Goal: Transaction & Acquisition: Download file/media

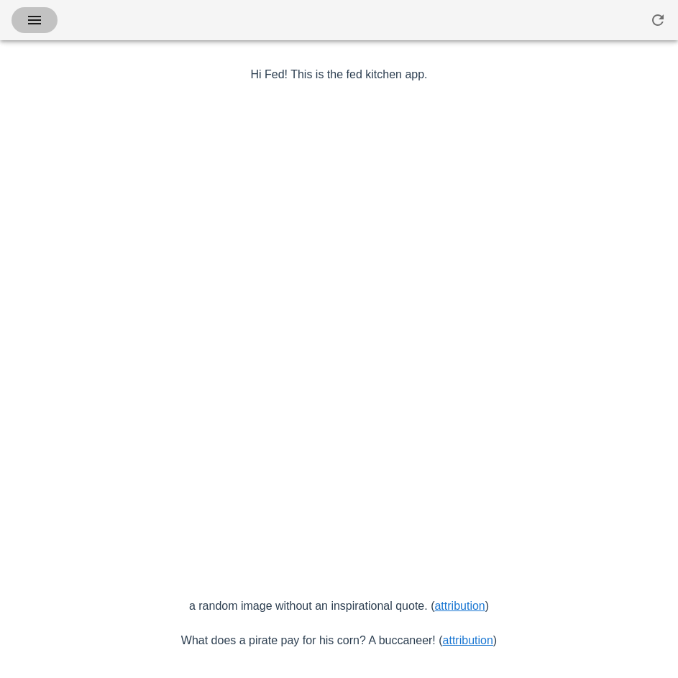
click at [42, 19] on icon "button" at bounding box center [34, 19] width 17 height 17
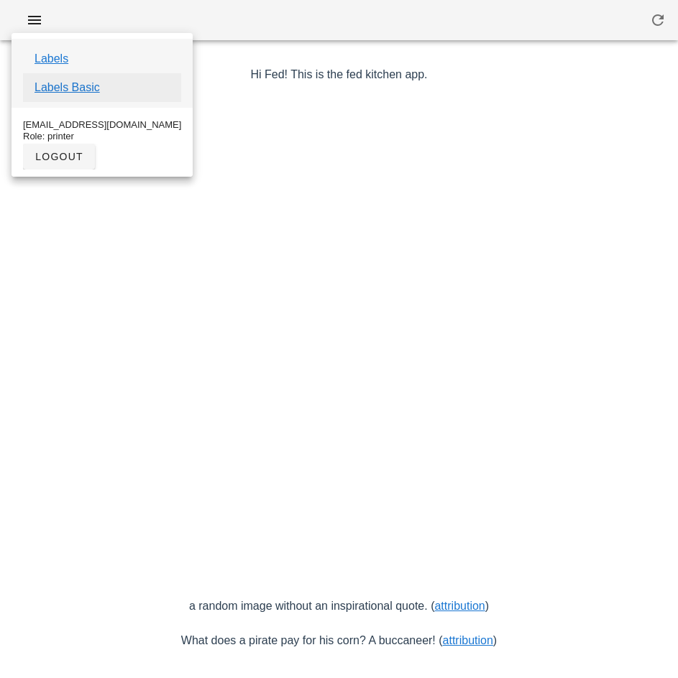
click at [88, 87] on link "Labels Basic" at bounding box center [66, 87] width 65 height 17
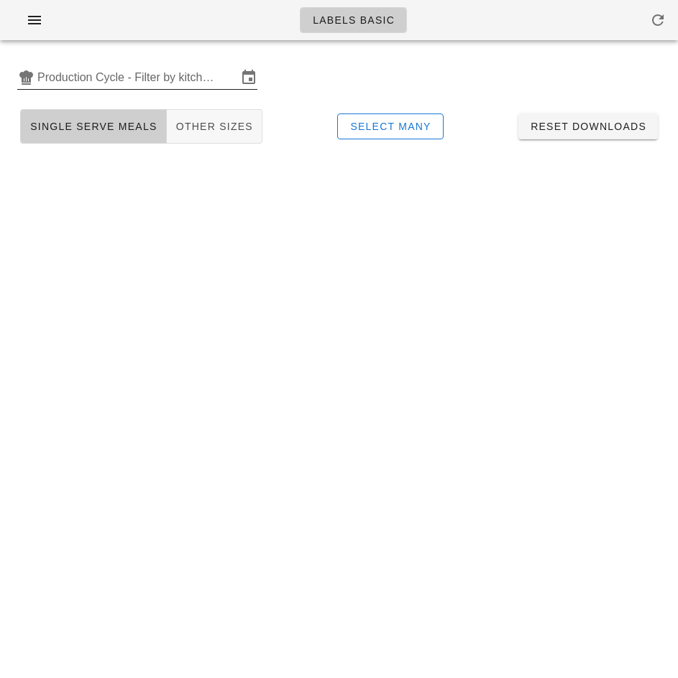
click at [93, 73] on input "Production Cycle - Filter by kitchen production schedules" at bounding box center [137, 77] width 200 height 23
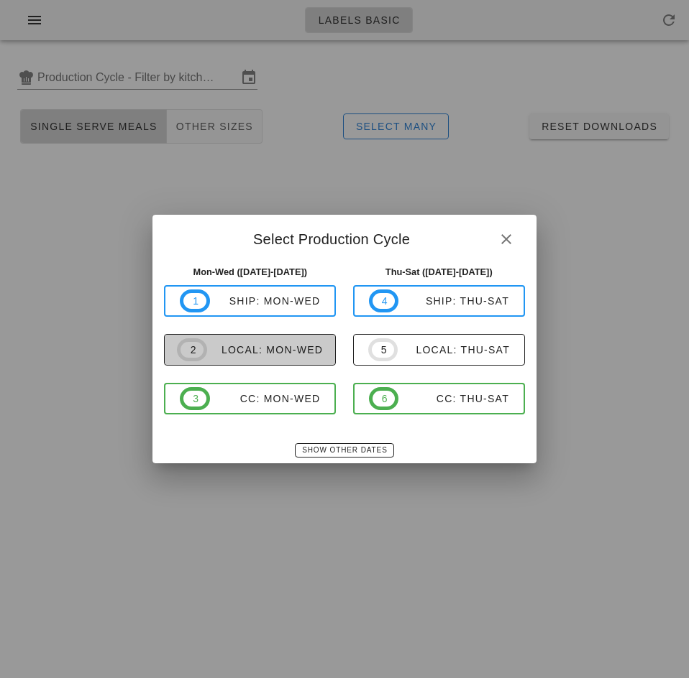
click at [262, 347] on div "local: Mon-Wed" at bounding box center [265, 349] width 116 height 11
type input "local: Mon-Wed (Sep 22-Sep 24)"
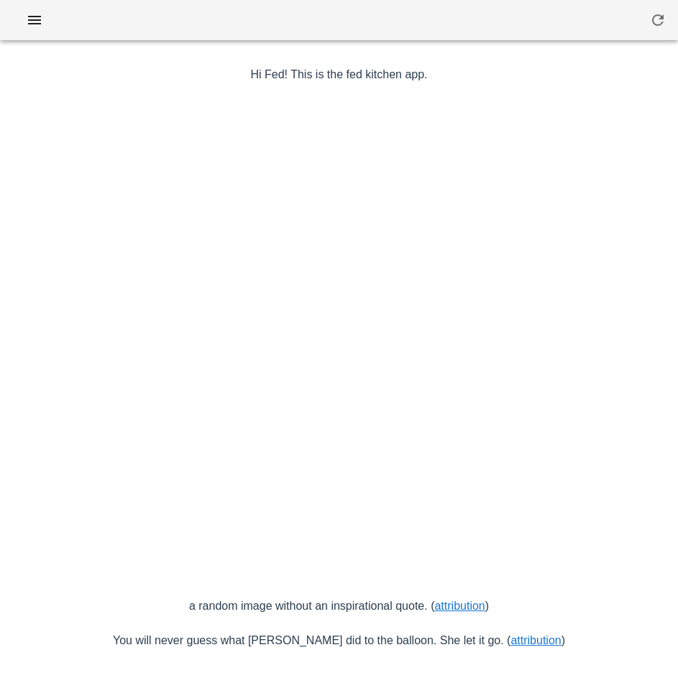
click at [35, 11] on button "button" at bounding box center [34, 20] width 46 height 26
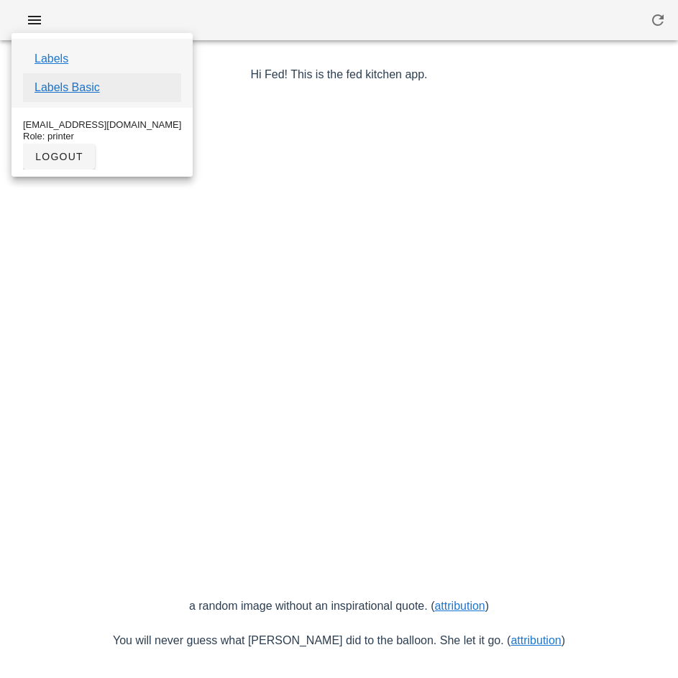
click at [96, 87] on link "Labels Basic" at bounding box center [66, 87] width 65 height 17
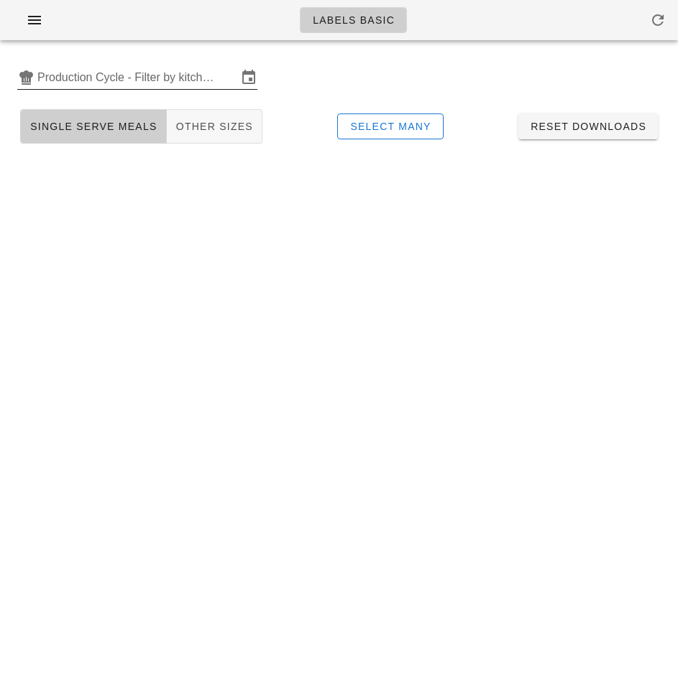
click at [88, 72] on input "Production Cycle - Filter by kitchen production schedules" at bounding box center [137, 77] width 200 height 23
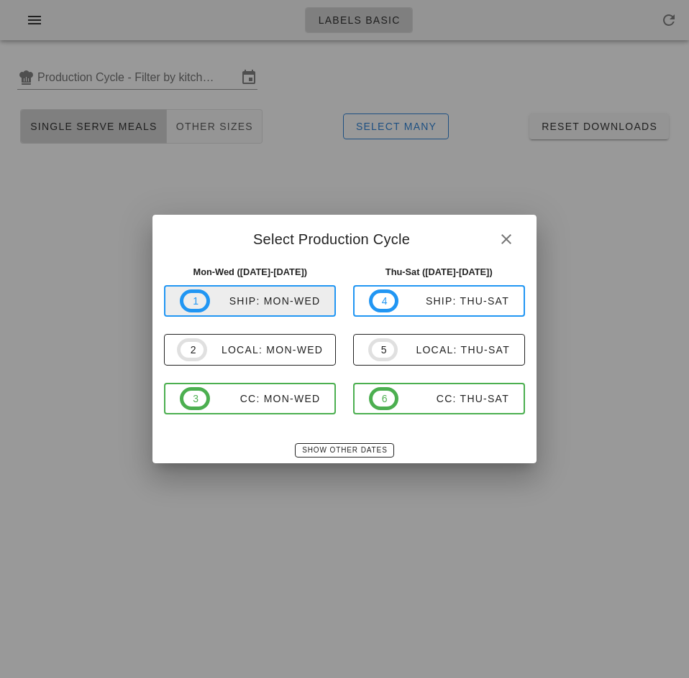
click at [249, 301] on div "ship: Mon-Wed" at bounding box center [265, 300] width 111 height 11
type input "ship: Mon-Wed ([DATE]-[DATE])"
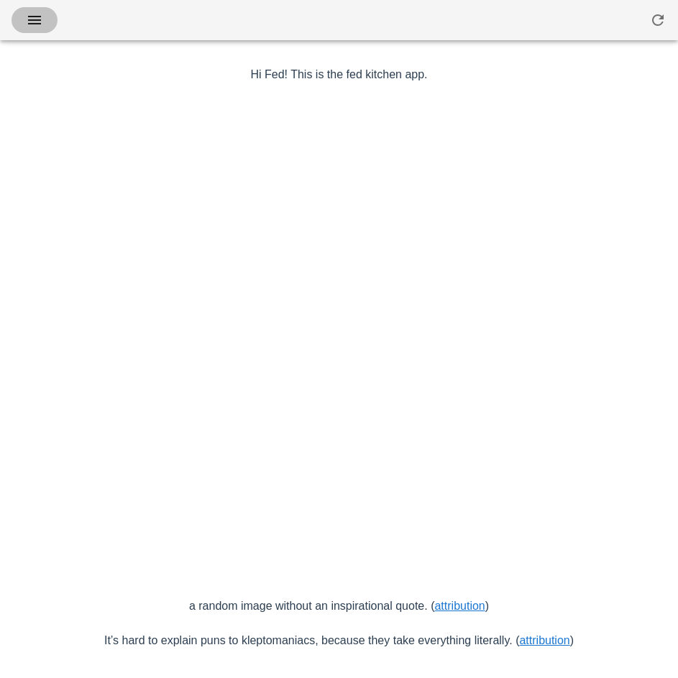
click at [39, 26] on icon "button" at bounding box center [34, 19] width 17 height 17
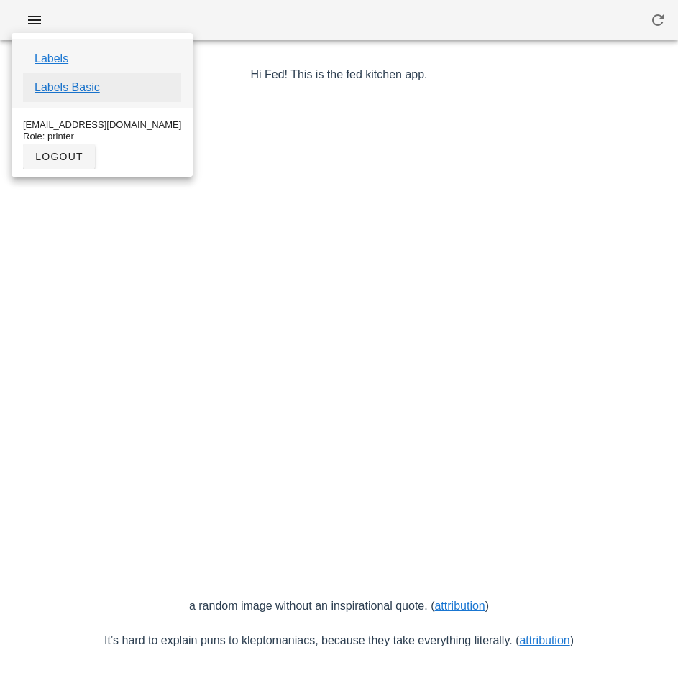
click at [86, 88] on link "Labels Basic" at bounding box center [66, 87] width 65 height 17
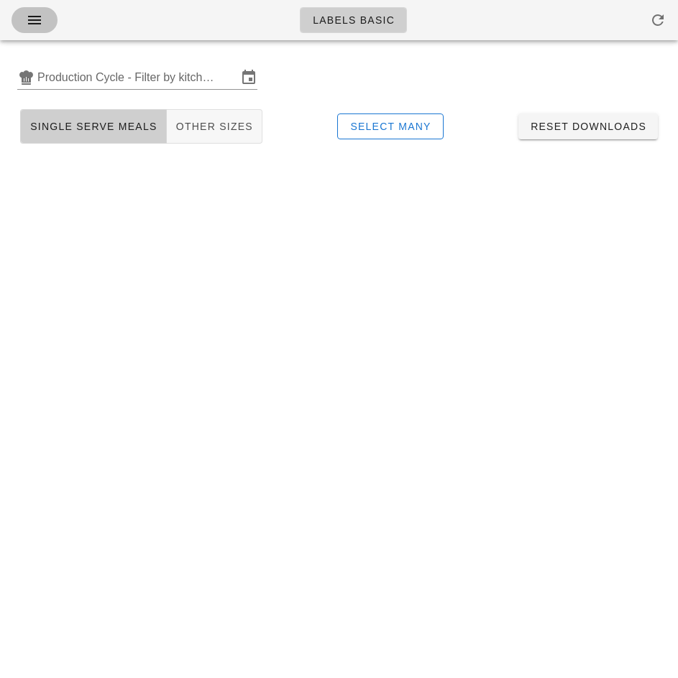
click at [33, 27] on icon "button" at bounding box center [34, 19] width 17 height 17
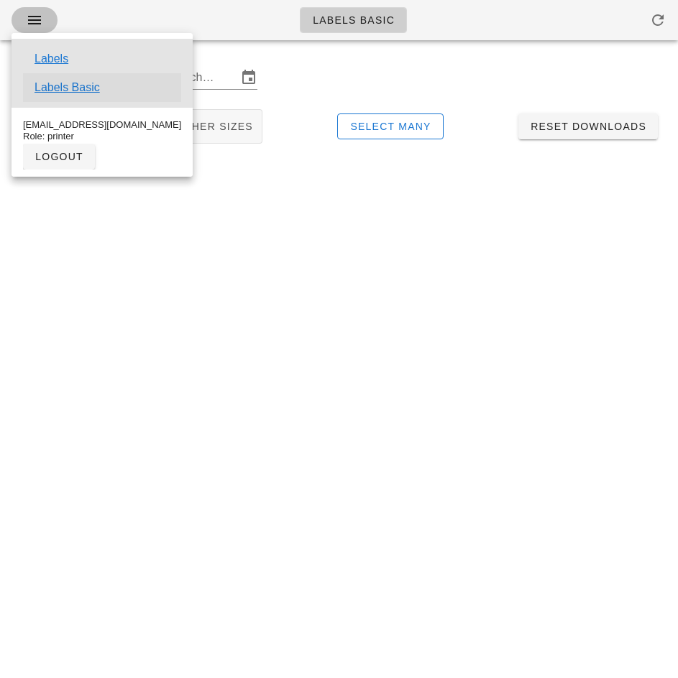
click at [87, 91] on link "Labels Basic" at bounding box center [66, 87] width 65 height 17
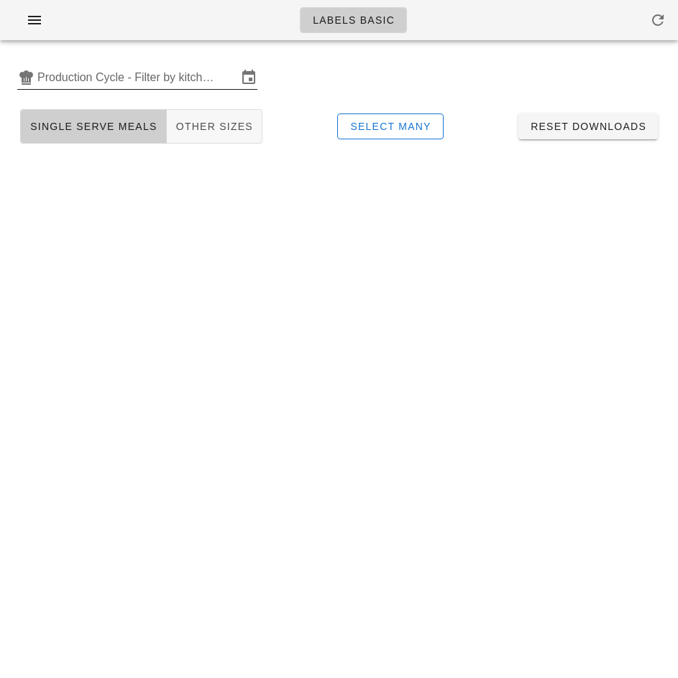
click at [155, 78] on input "Production Cycle - Filter by kitchen production schedules" at bounding box center [137, 77] width 200 height 23
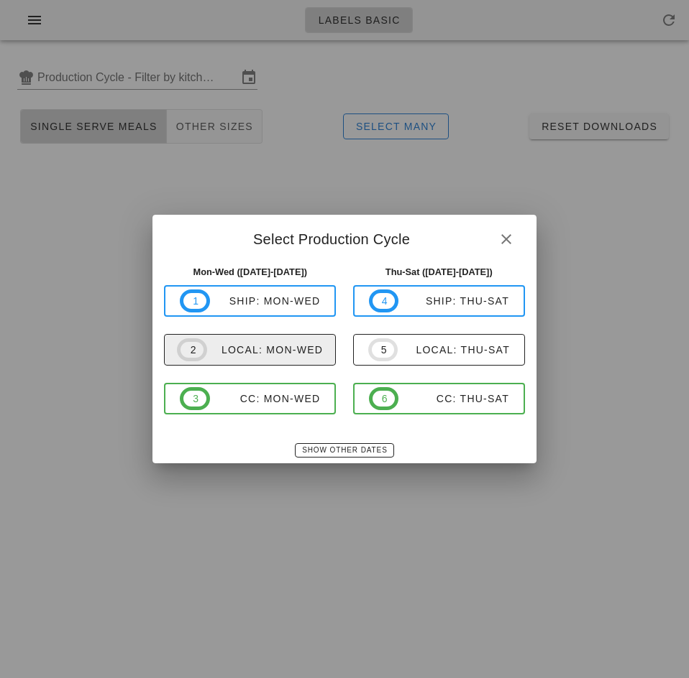
click at [282, 351] on div "local: Mon-Wed" at bounding box center [265, 349] width 116 height 11
type input "local: Mon-Wed (Sep 22-Sep 24)"
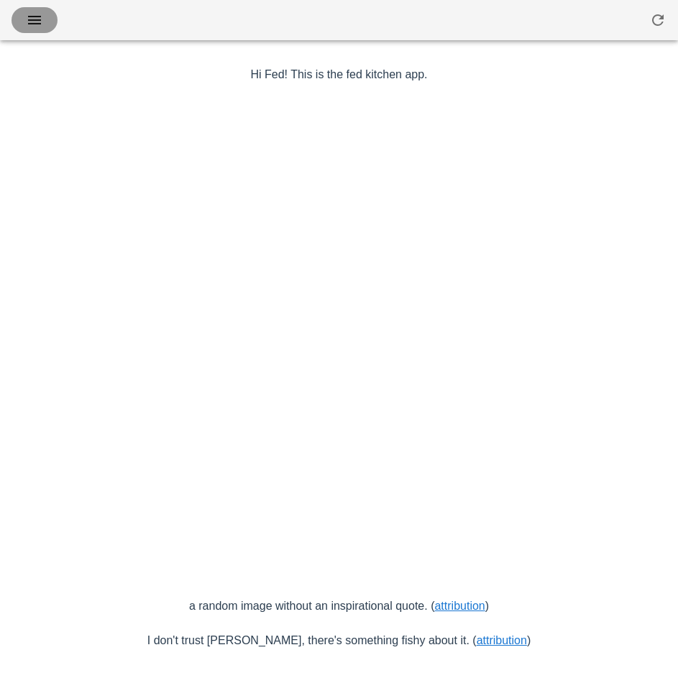
click at [42, 24] on icon "button" at bounding box center [34, 19] width 17 height 17
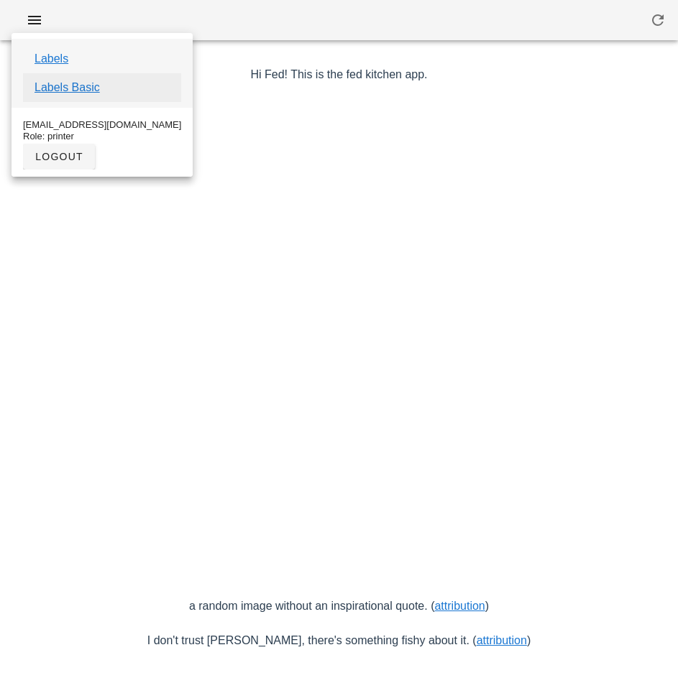
click at [84, 91] on link "Labels Basic" at bounding box center [66, 87] width 65 height 17
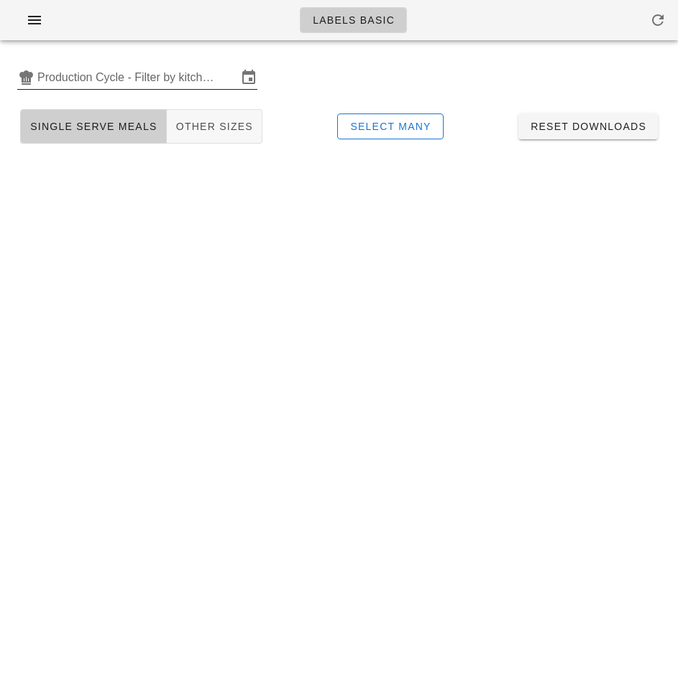
click at [103, 74] on input "Production Cycle - Filter by kitchen production schedules" at bounding box center [137, 77] width 200 height 23
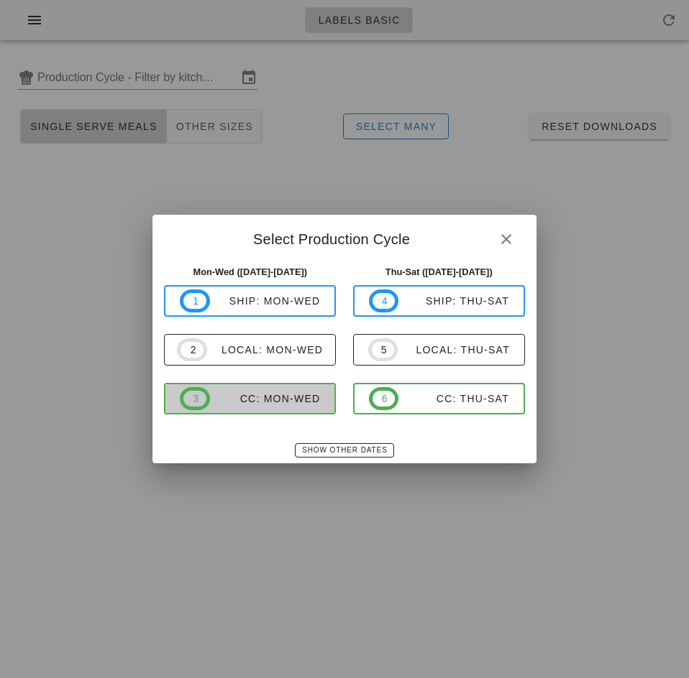
click at [276, 404] on div "CC: Mon-Wed" at bounding box center [265, 398] width 111 height 11
type input "CC: Mon-Wed (Sep 22-Sep 24)"
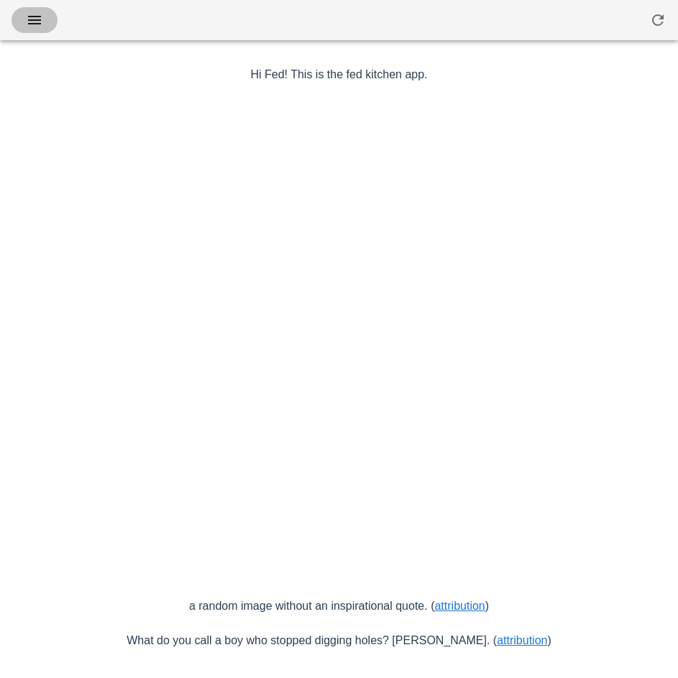
click at [49, 20] on button "button" at bounding box center [34, 20] width 46 height 26
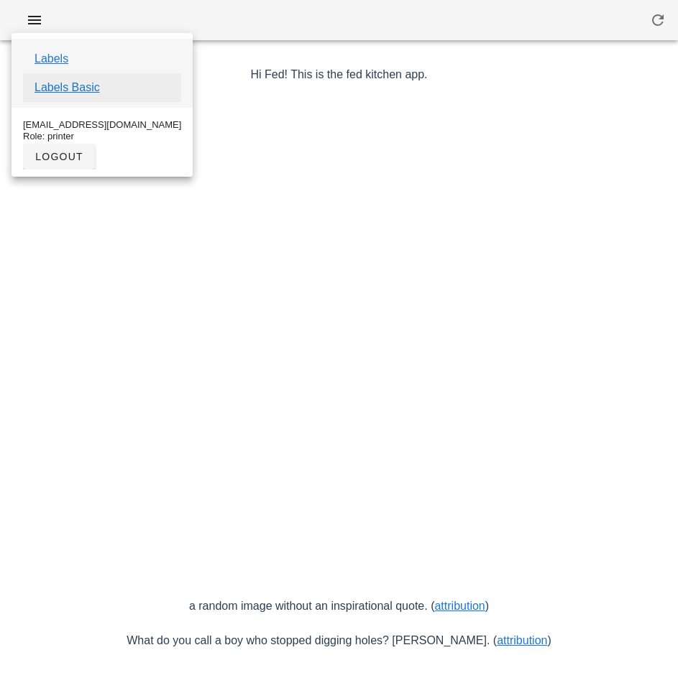
click at [93, 88] on link "Labels Basic" at bounding box center [66, 87] width 65 height 17
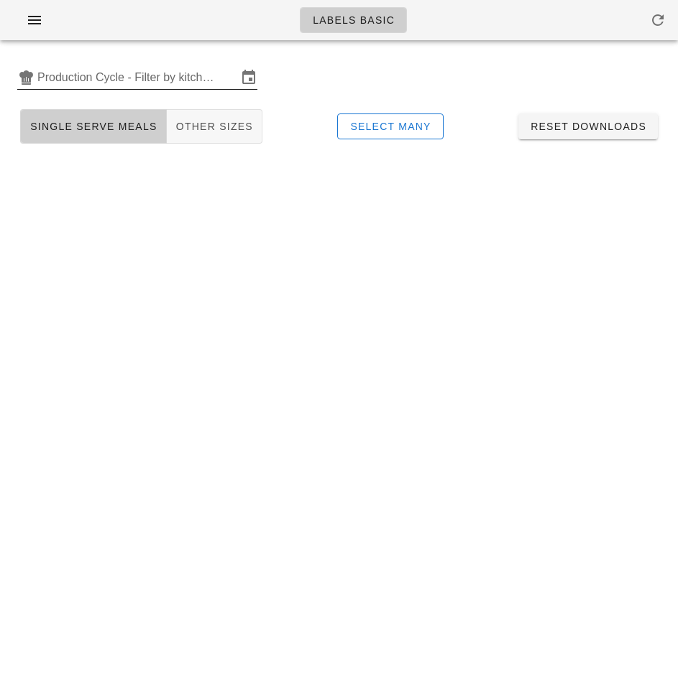
click at [90, 81] on input "Production Cycle - Filter by kitchen production schedules" at bounding box center [137, 77] width 200 height 23
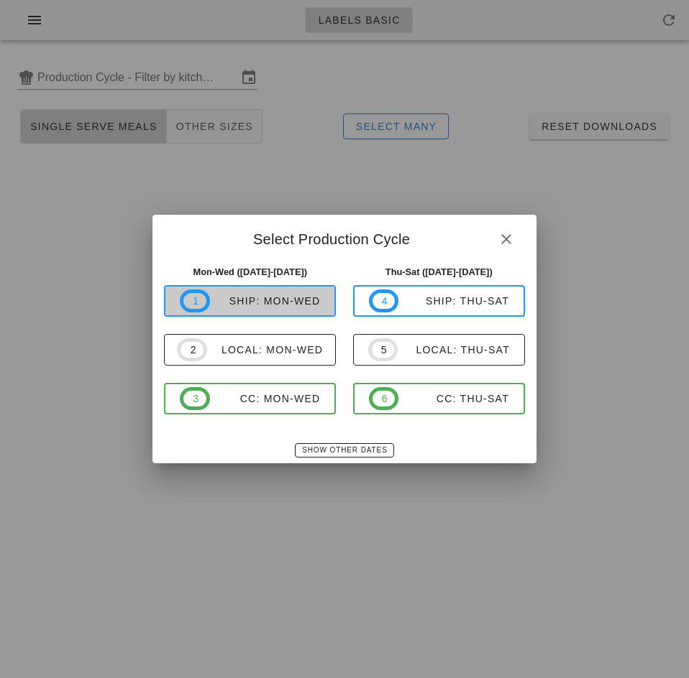
click at [262, 298] on div "ship: Mon-Wed" at bounding box center [265, 300] width 111 height 11
type input "ship: Mon-Wed ([DATE]-[DATE])"
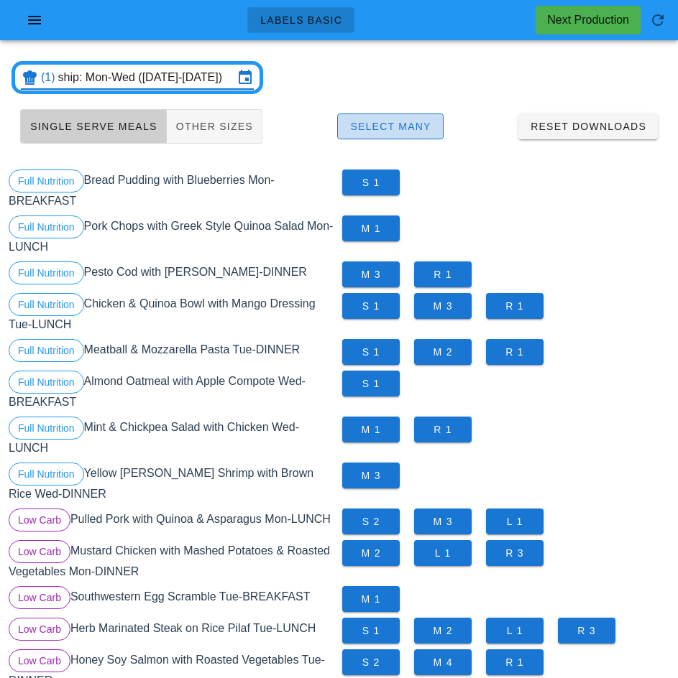
click at [410, 124] on span "Select Many" at bounding box center [390, 126] width 82 height 11
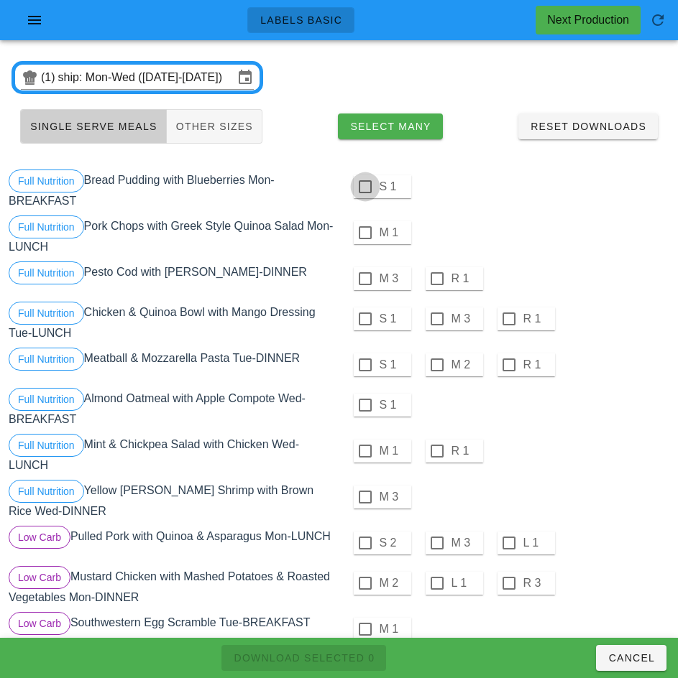
click at [375, 185] on div at bounding box center [365, 187] width 24 height 24
checkbox input "true"
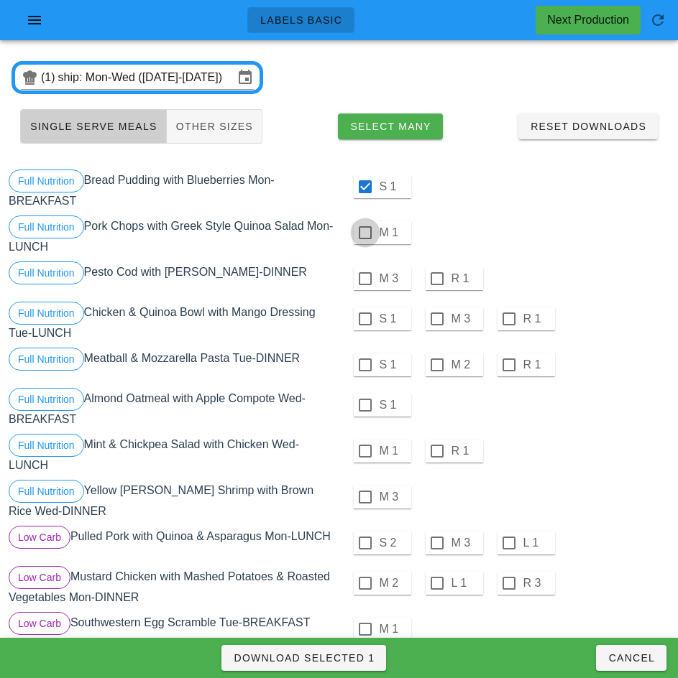
click at [364, 233] on div at bounding box center [365, 233] width 24 height 24
checkbox input "true"
click at [364, 279] on div at bounding box center [365, 279] width 24 height 24
checkbox input "true"
click at [364, 319] on div at bounding box center [365, 319] width 24 height 24
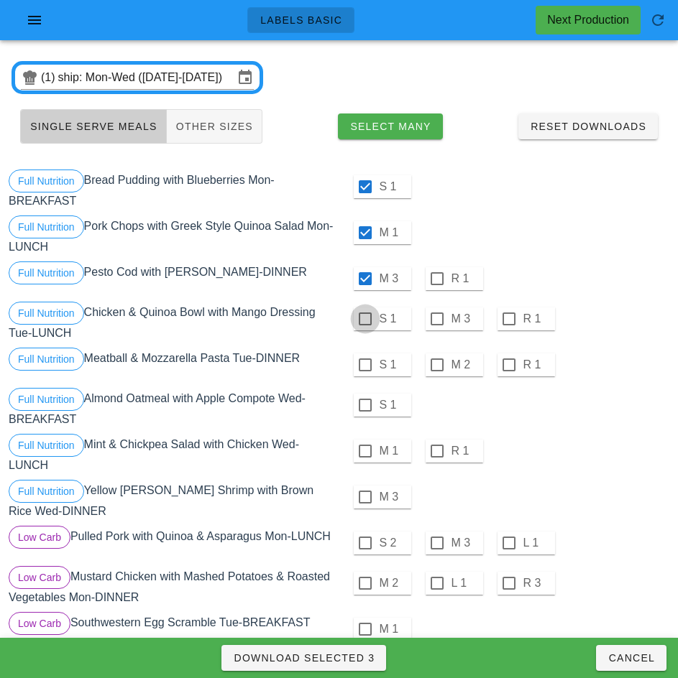
checkbox input "true"
click at [364, 365] on div at bounding box center [365, 365] width 24 height 24
checkbox input "true"
click at [364, 405] on div at bounding box center [365, 405] width 24 height 24
checkbox input "true"
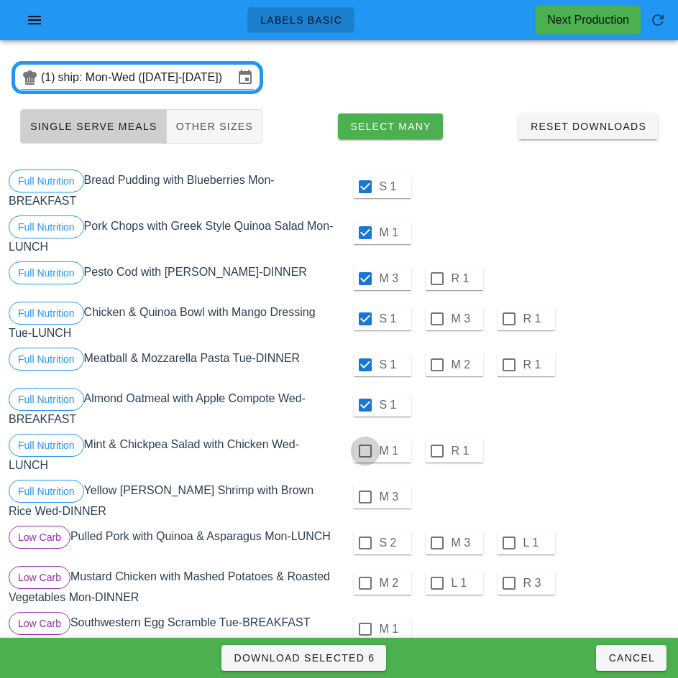
click at [367, 454] on div at bounding box center [365, 451] width 24 height 24
checkbox input "true"
click at [364, 497] on div at bounding box center [365, 497] width 24 height 24
checkbox input "true"
click at [364, 543] on div at bounding box center [365, 543] width 24 height 24
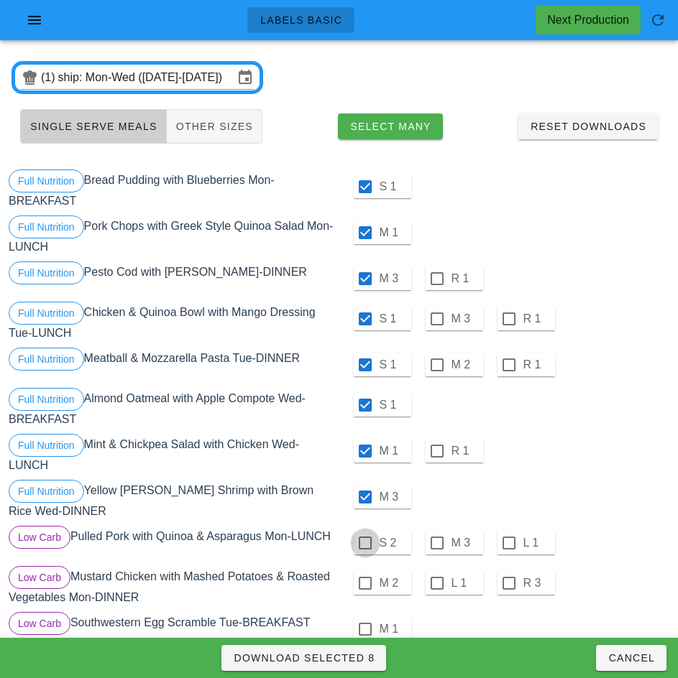
checkbox input "true"
click at [365, 585] on div at bounding box center [365, 583] width 24 height 24
checkbox input "true"
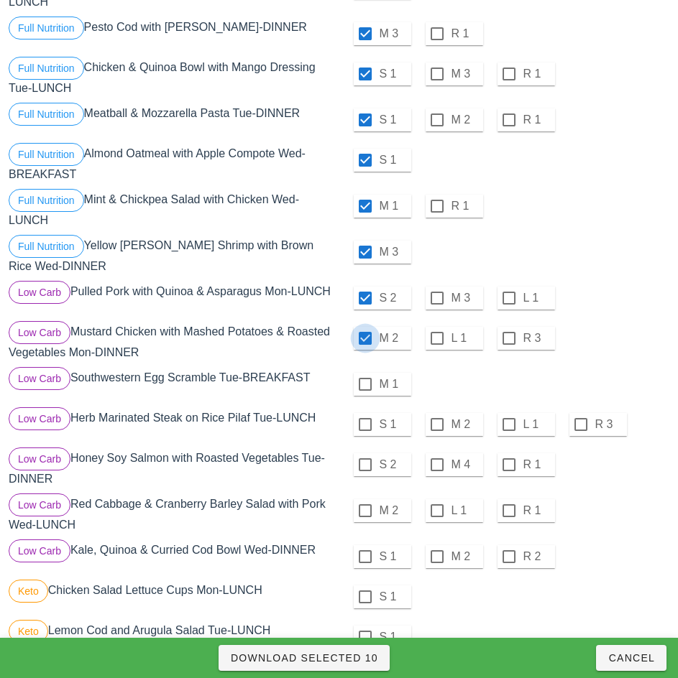
scroll to position [264, 0]
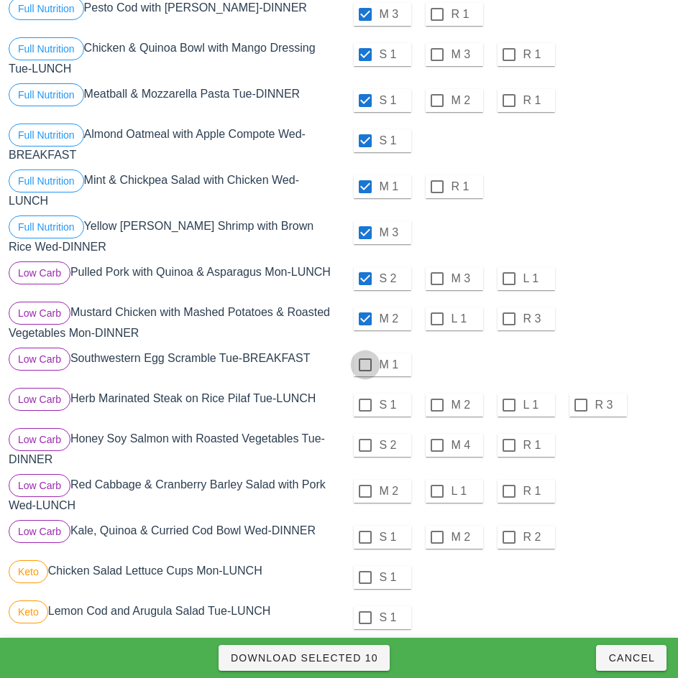
click at [365, 367] on div at bounding box center [365, 365] width 24 height 24
checkbox input "true"
click at [364, 405] on div at bounding box center [365, 405] width 24 height 24
checkbox input "true"
click at [364, 446] on div at bounding box center [365, 445] width 24 height 24
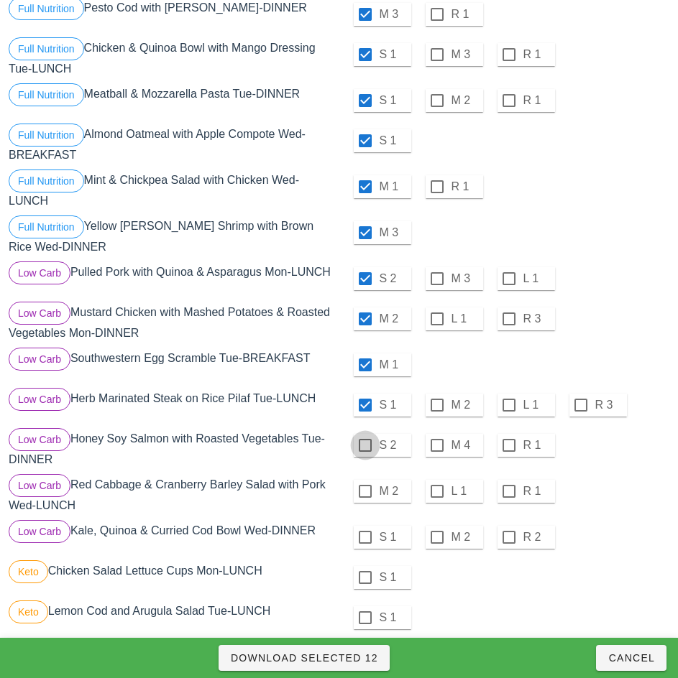
checkbox input "true"
click at [364, 492] on div at bounding box center [365, 491] width 24 height 24
checkbox input "true"
click at [364, 538] on div at bounding box center [365, 537] width 24 height 24
checkbox input "true"
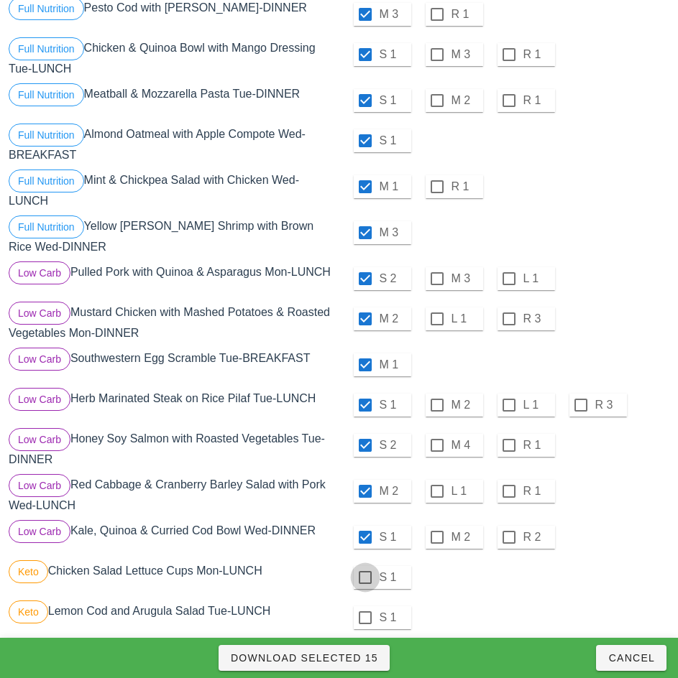
click at [364, 578] on div at bounding box center [365, 578] width 24 height 24
checkbox input "true"
click at [364, 618] on div at bounding box center [365, 618] width 24 height 24
checkbox input "true"
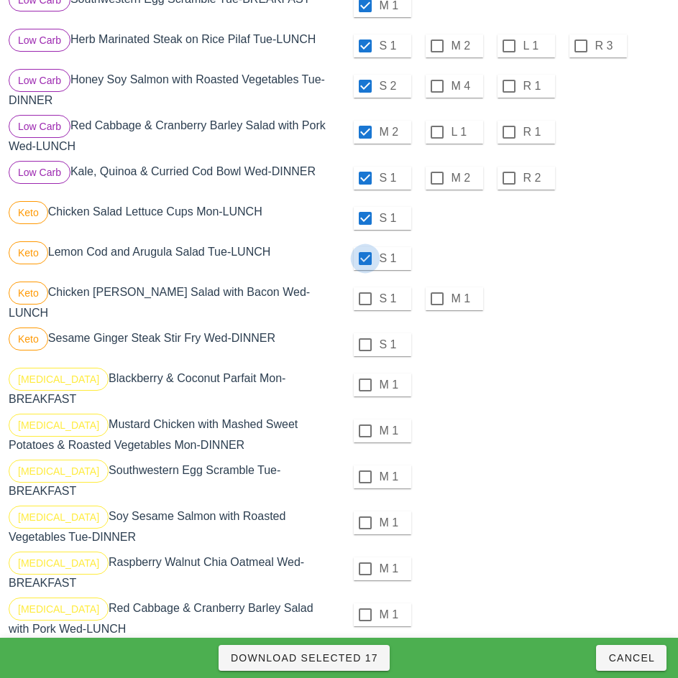
scroll to position [625, 0]
click at [367, 298] on div at bounding box center [365, 298] width 24 height 24
checkbox input "true"
click at [366, 338] on div at bounding box center [365, 344] width 24 height 24
checkbox input "true"
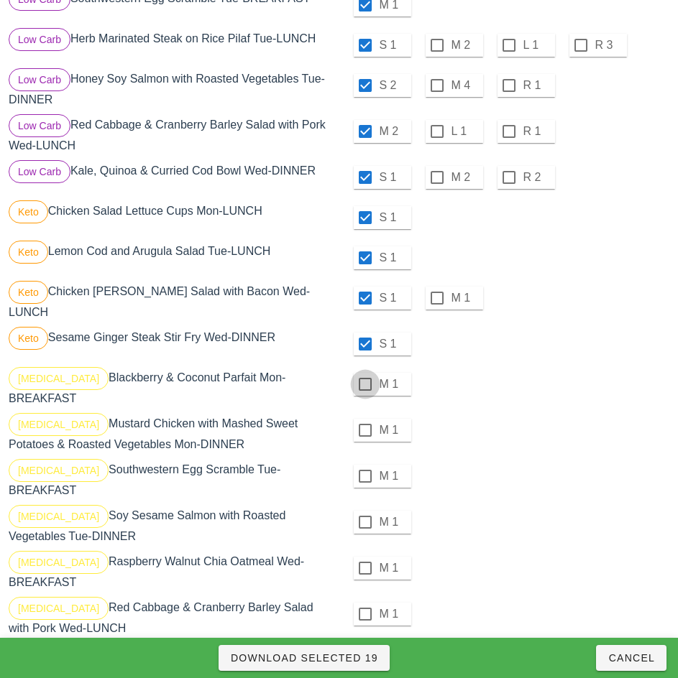
click at [362, 385] on div at bounding box center [365, 384] width 24 height 24
checkbox input "true"
click at [364, 419] on div at bounding box center [365, 430] width 24 height 24
checkbox input "true"
click at [364, 467] on div at bounding box center [365, 476] width 24 height 24
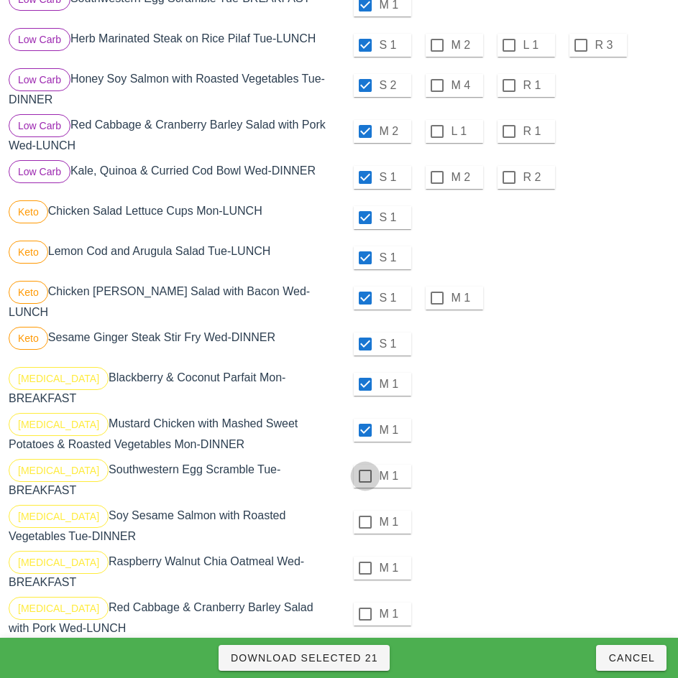
checkbox input "true"
click at [364, 510] on div at bounding box center [365, 522] width 24 height 24
checkbox input "true"
click at [364, 556] on div at bounding box center [365, 568] width 24 height 24
checkbox input "true"
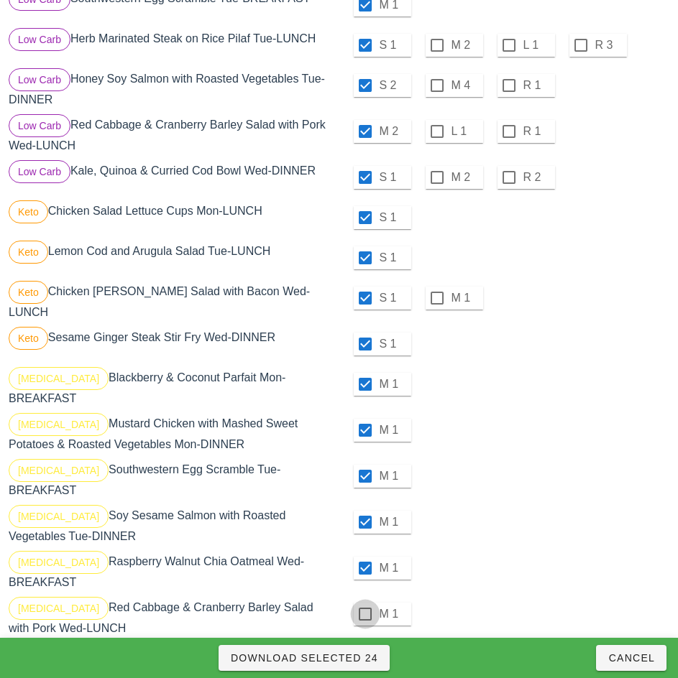
click at [364, 602] on div at bounding box center [365, 614] width 24 height 24
checkbox input "true"
click at [364, 648] on div at bounding box center [365, 660] width 24 height 24
checkbox input "true"
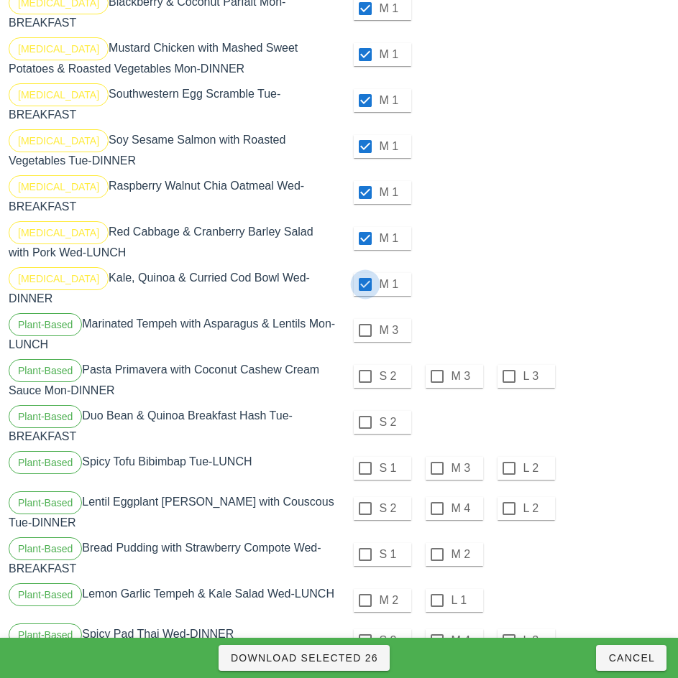
scroll to position [1010, 0]
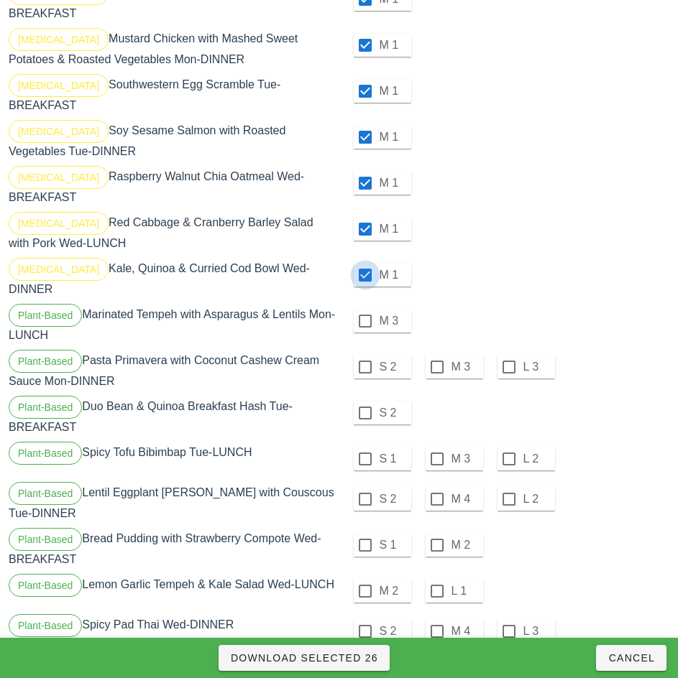
click at [364, 309] on div at bounding box center [365, 321] width 24 height 24
checkbox input "true"
click at [365, 355] on div at bounding box center [365, 367] width 24 height 24
checkbox input "true"
click at [364, 401] on div at bounding box center [365, 413] width 24 height 24
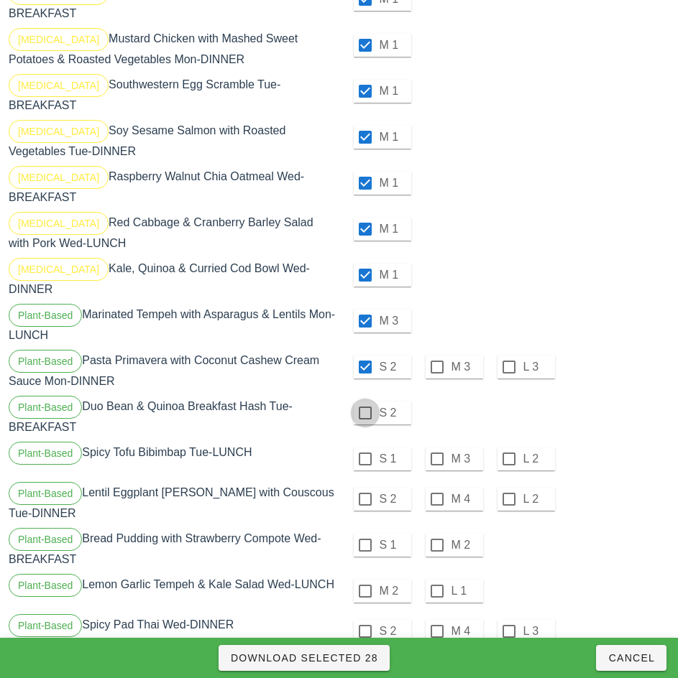
checkbox input "true"
click at [364, 447] on div at bounding box center [365, 459] width 24 height 24
checkbox input "true"
click at [364, 487] on div at bounding box center [365, 499] width 24 height 24
checkbox input "true"
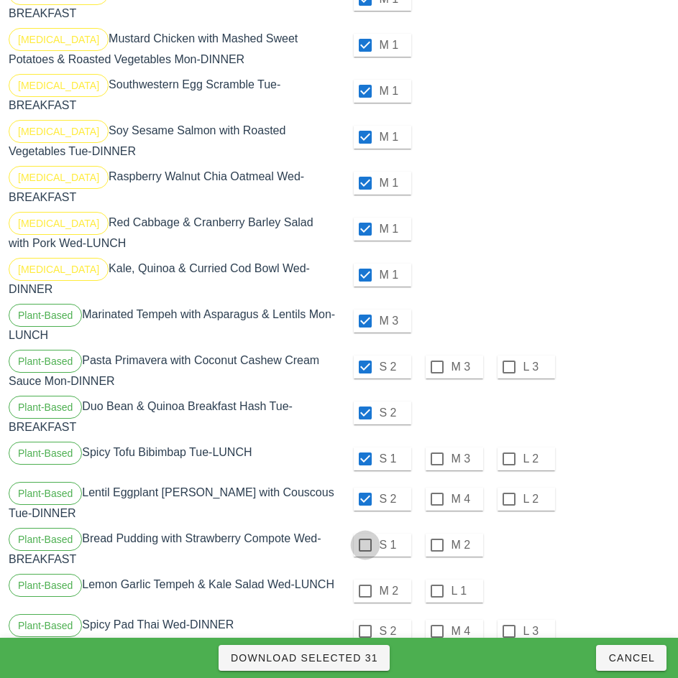
click at [364, 533] on div at bounding box center [365, 545] width 24 height 24
checkbox input "true"
click at [364, 579] on div at bounding box center [365, 591] width 24 height 24
checkbox input "true"
click at [364, 620] on div at bounding box center [365, 632] width 24 height 24
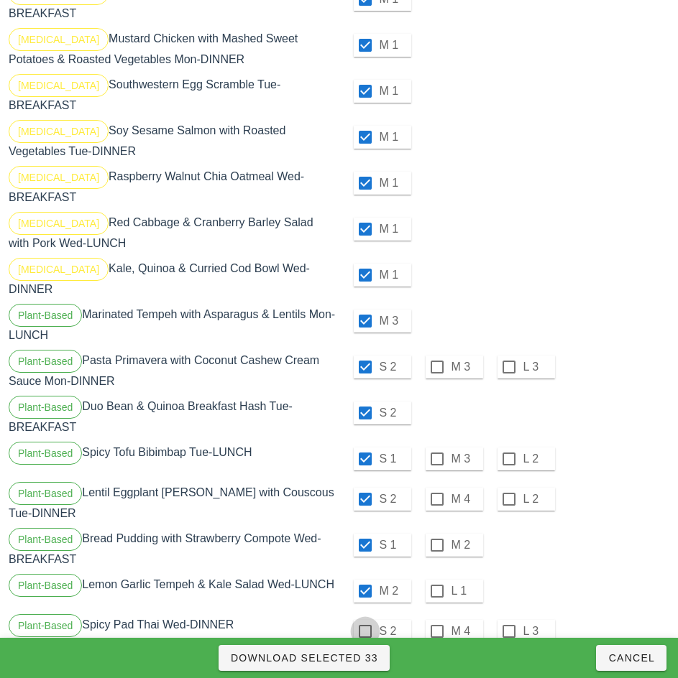
checkbox input "true"
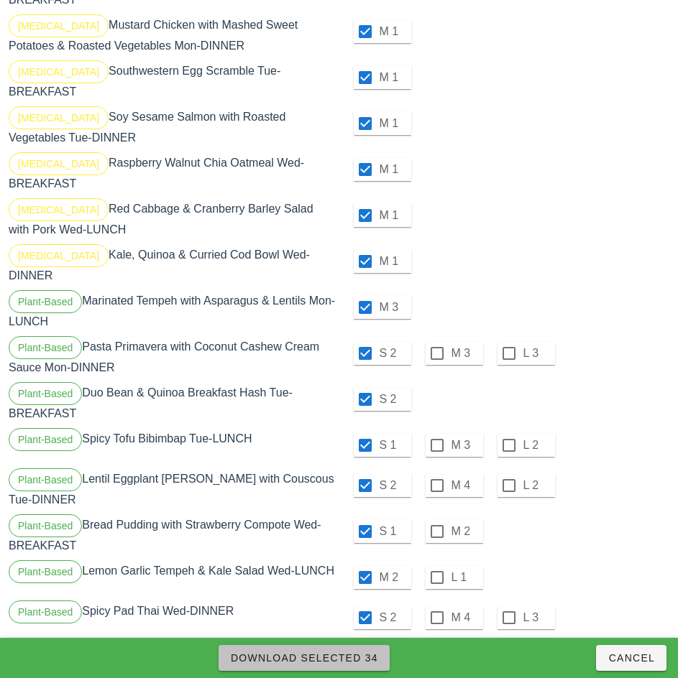
click at [356, 663] on span "Download Selected 34" at bounding box center [304, 658] width 148 height 11
checkbox input "false"
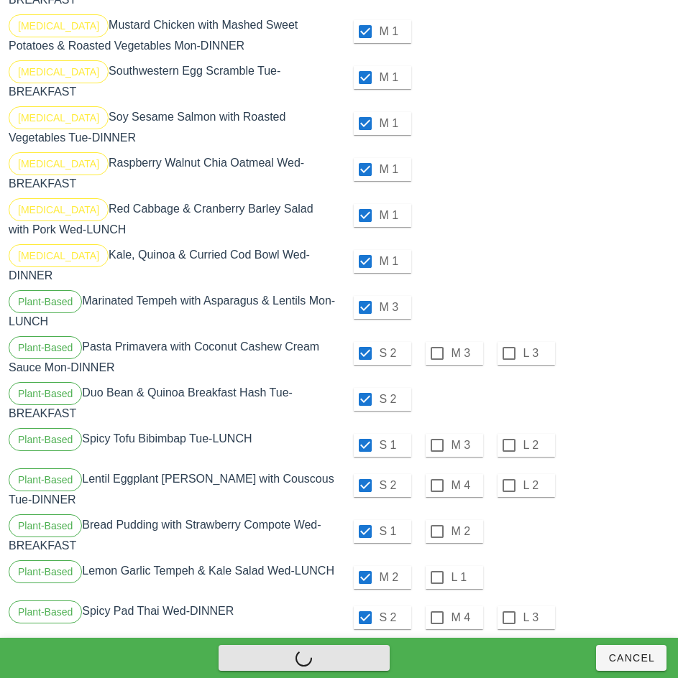
checkbox input "false"
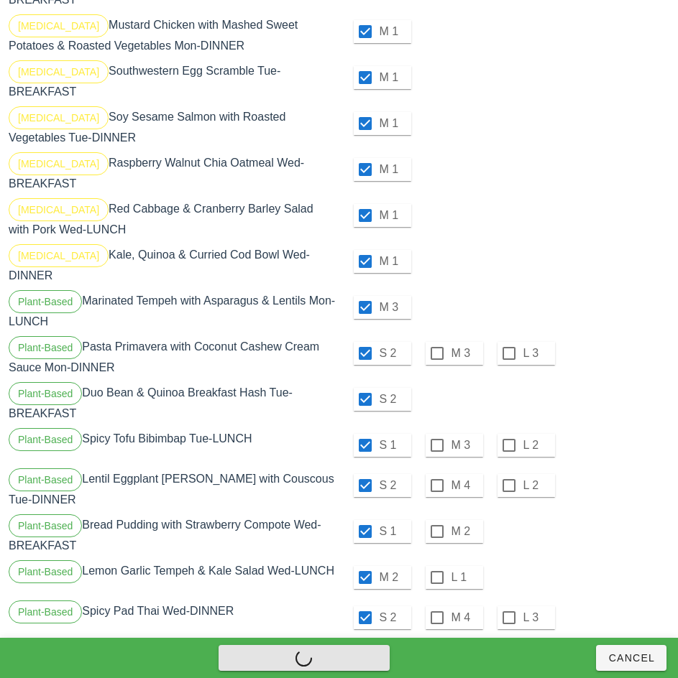
checkbox input "false"
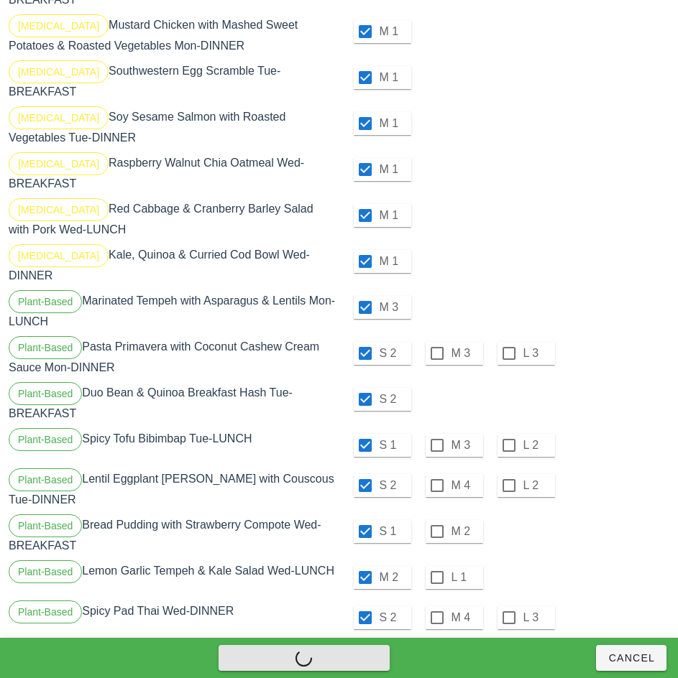
checkbox input "false"
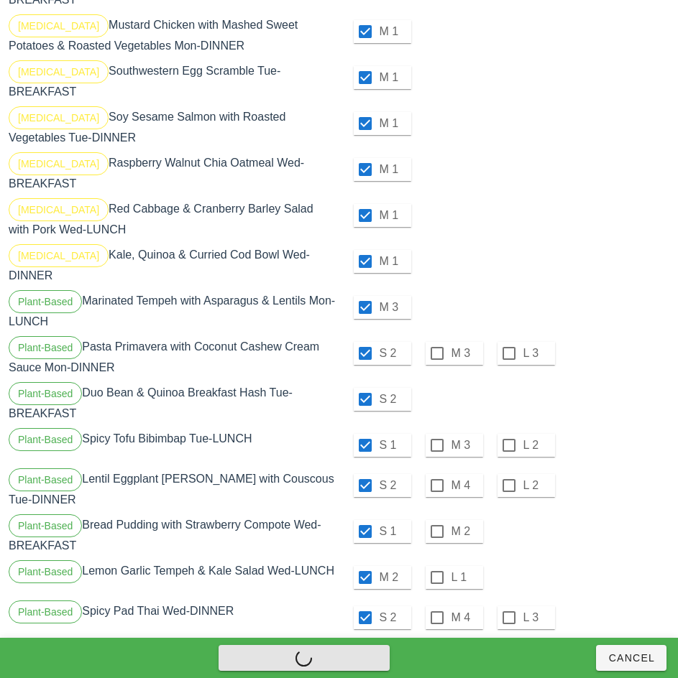
checkbox input "false"
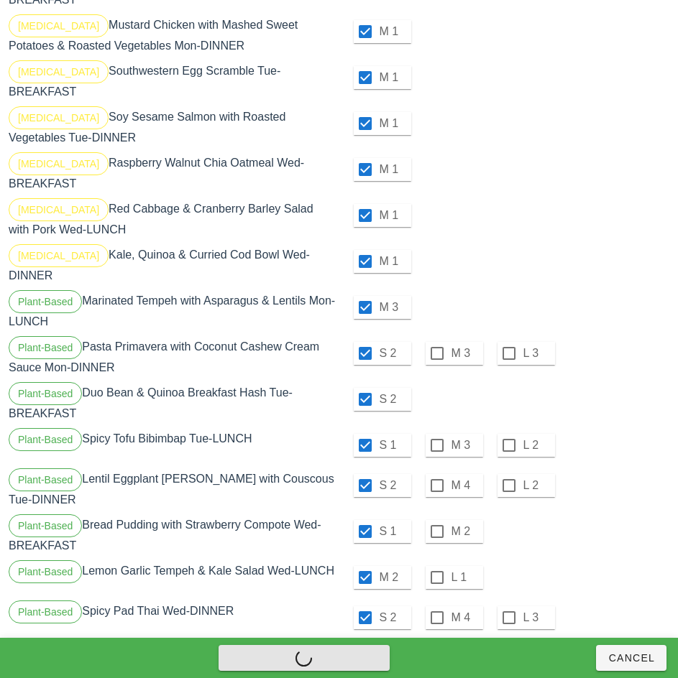
checkbox input "false"
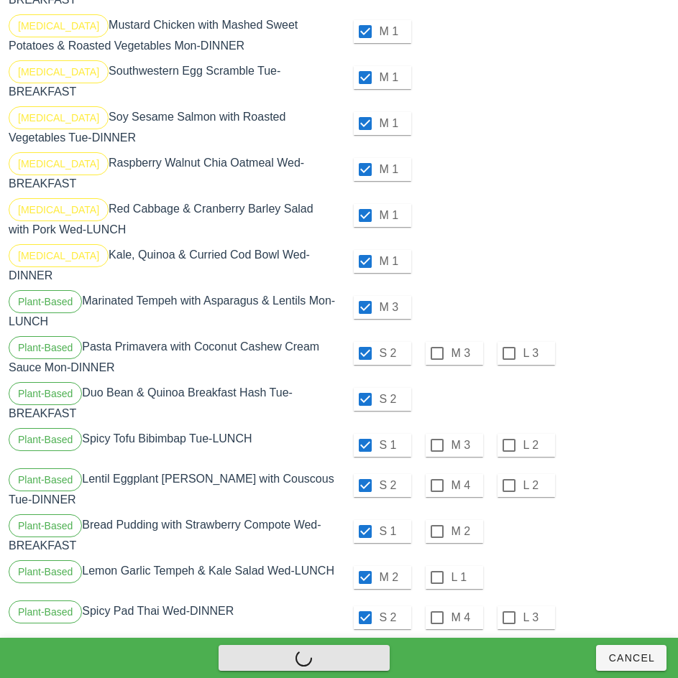
checkbox input "false"
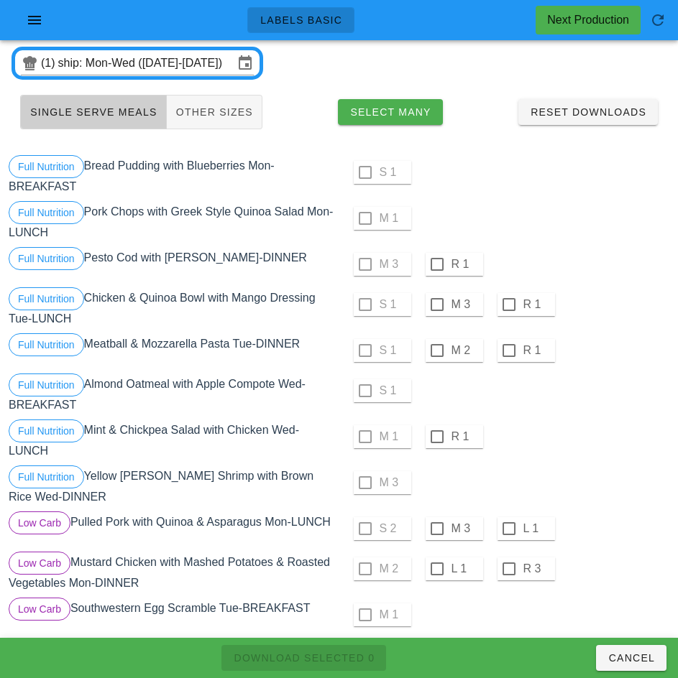
scroll to position [0, 0]
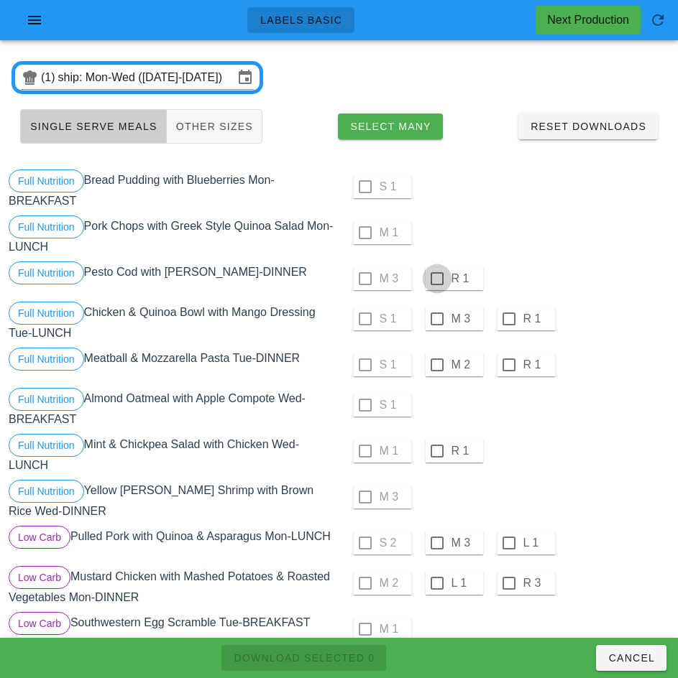
click at [436, 279] on div at bounding box center [437, 279] width 24 height 24
checkbox input "true"
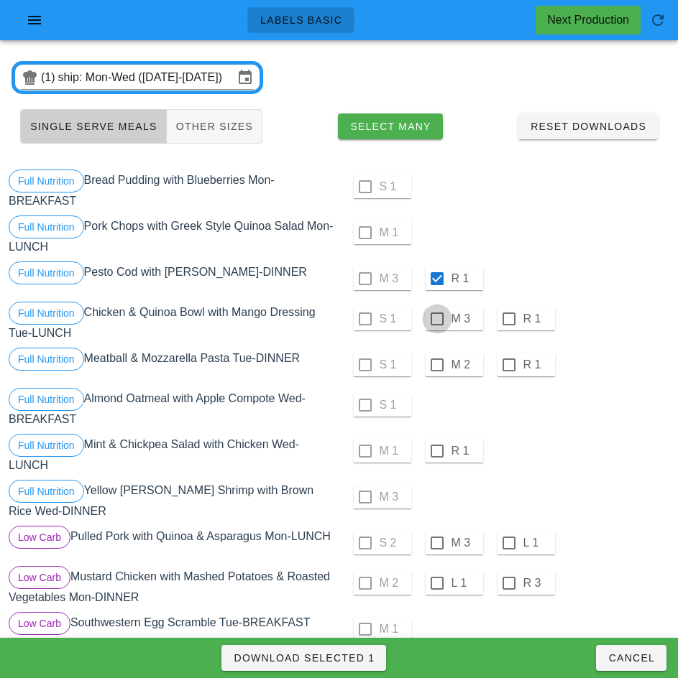
click at [436, 319] on div at bounding box center [437, 319] width 24 height 24
checkbox input "true"
click at [436, 365] on div at bounding box center [437, 365] width 24 height 24
checkbox input "true"
click at [436, 451] on div at bounding box center [437, 451] width 24 height 24
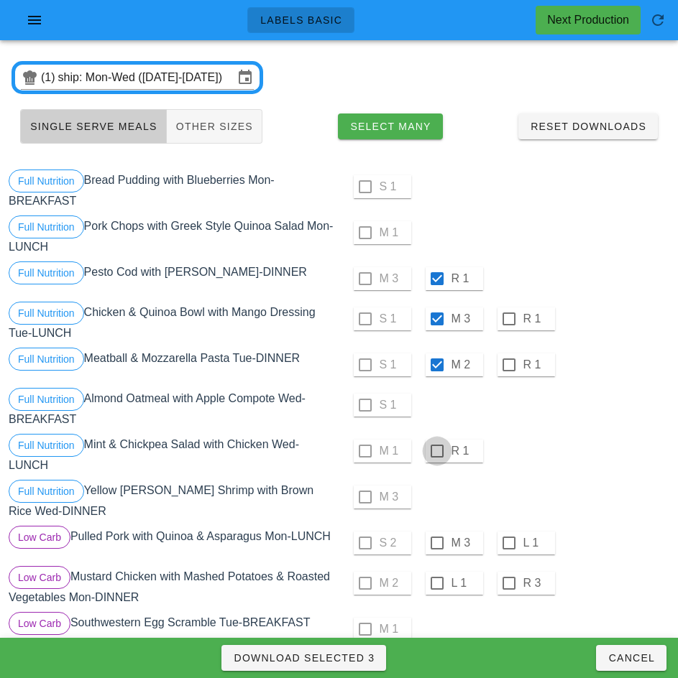
checkbox input "true"
click at [436, 543] on div at bounding box center [437, 543] width 24 height 24
checkbox input "true"
click at [437, 584] on div at bounding box center [437, 583] width 24 height 24
checkbox input "true"
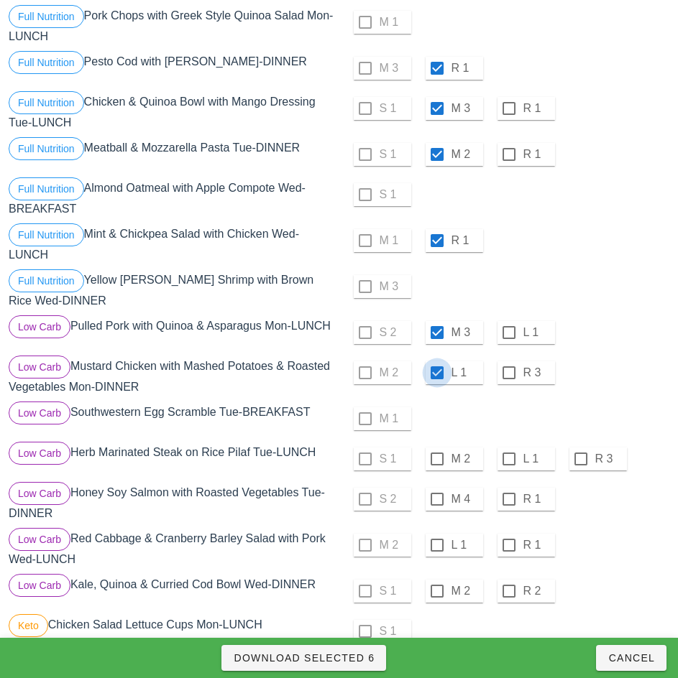
scroll to position [257, 0]
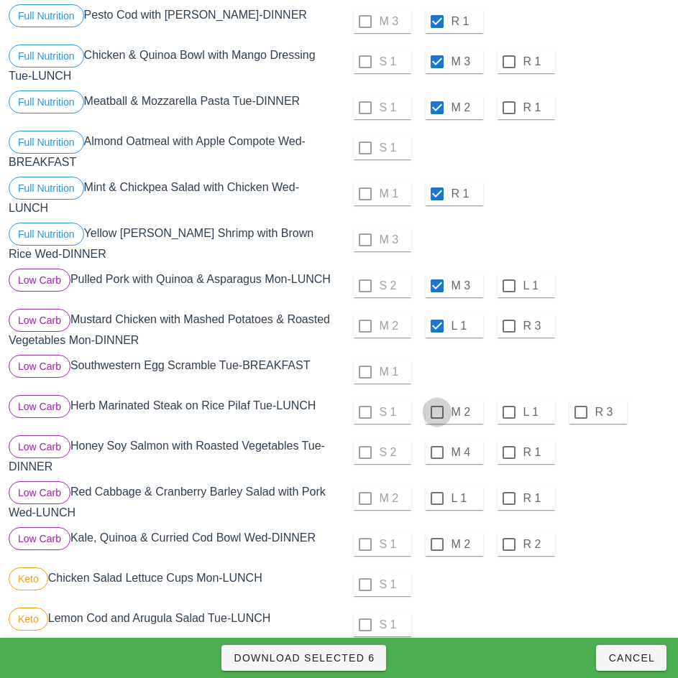
click at [435, 412] on div at bounding box center [437, 412] width 24 height 24
checkbox input "true"
click at [436, 453] on div at bounding box center [437, 453] width 24 height 24
checkbox input "true"
click at [436, 499] on div at bounding box center [437, 499] width 24 height 24
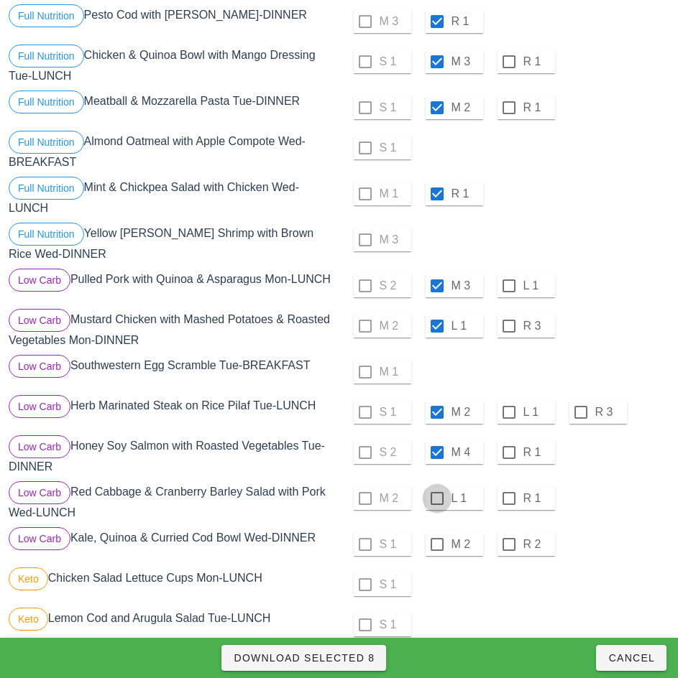
checkbox input "true"
click at [436, 545] on div at bounding box center [437, 545] width 24 height 24
checkbox input "true"
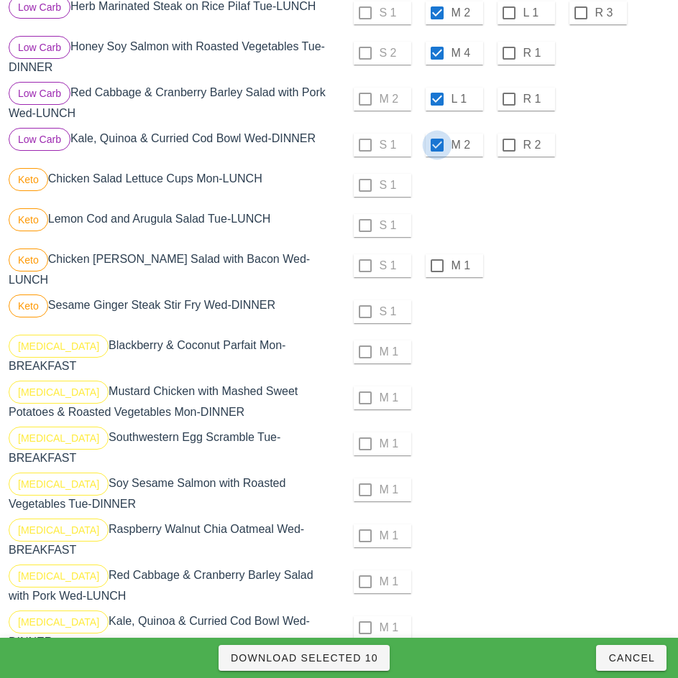
scroll to position [658, 0]
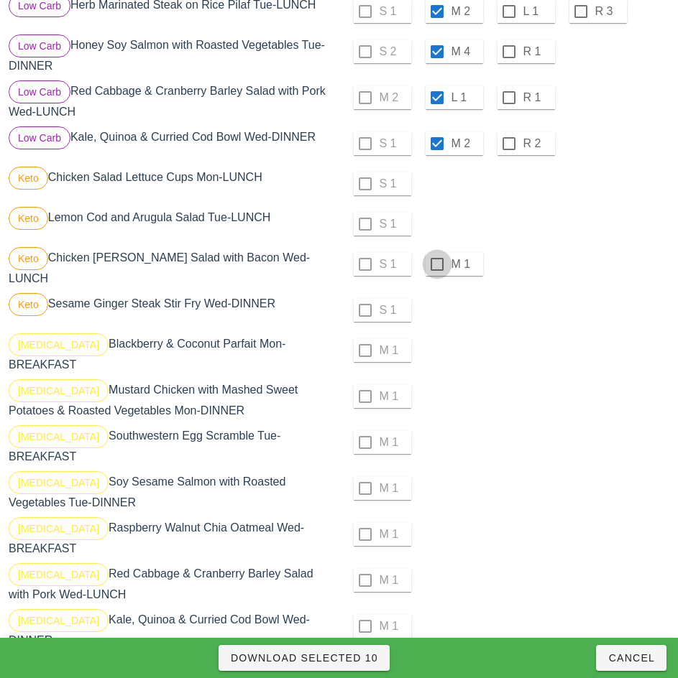
click at [436, 264] on div at bounding box center [437, 264] width 24 height 24
checkbox input "true"
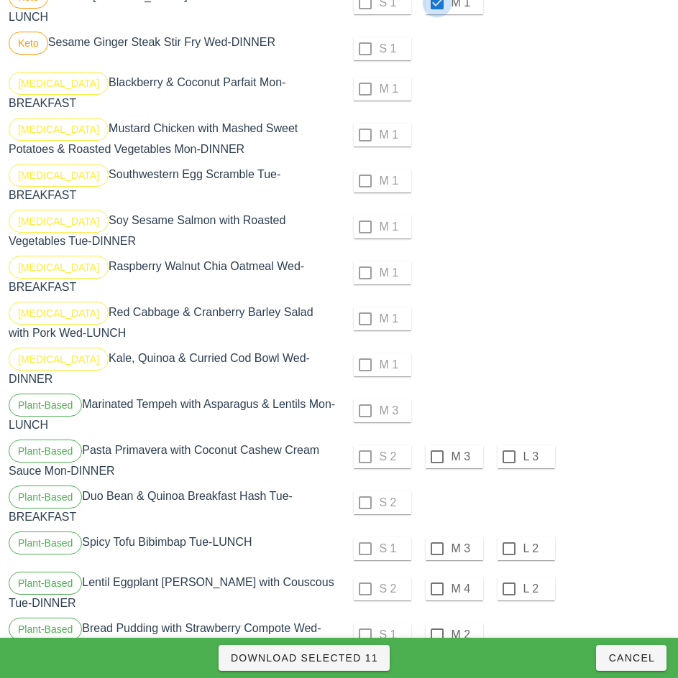
scroll to position [1023, 0]
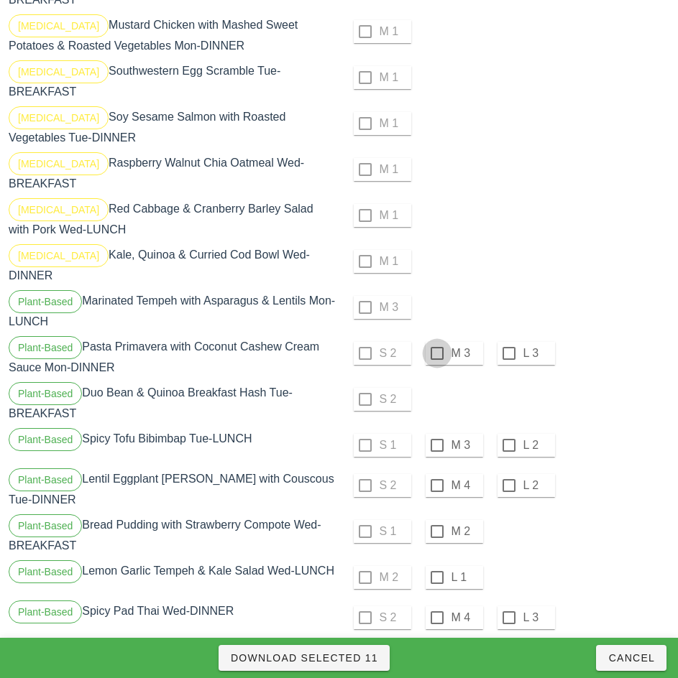
click at [436, 341] on div at bounding box center [437, 353] width 24 height 24
checkbox input "true"
click at [438, 433] on div at bounding box center [437, 445] width 24 height 24
checkbox input "true"
click at [436, 474] on div at bounding box center [437, 486] width 24 height 24
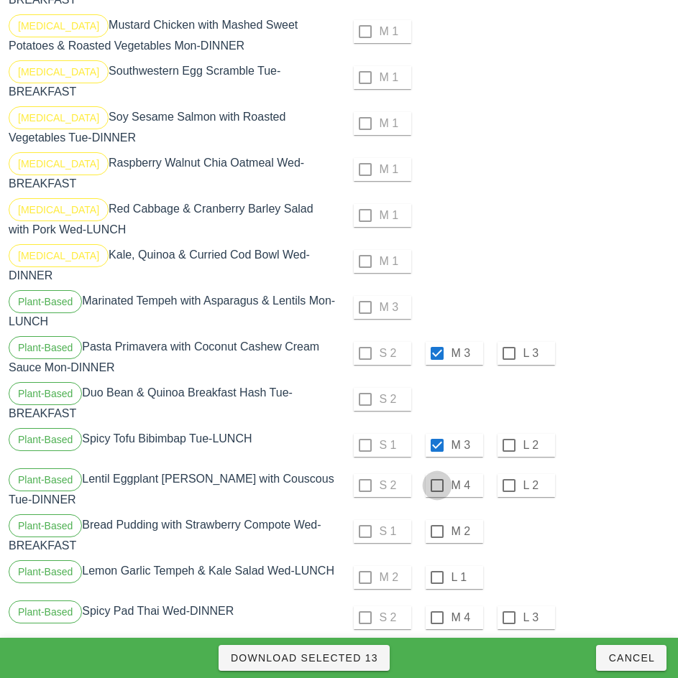
checkbox input "true"
click at [436, 520] on div at bounding box center [437, 532] width 24 height 24
checkbox input "true"
click at [434, 566] on div at bounding box center [437, 578] width 24 height 24
checkbox input "true"
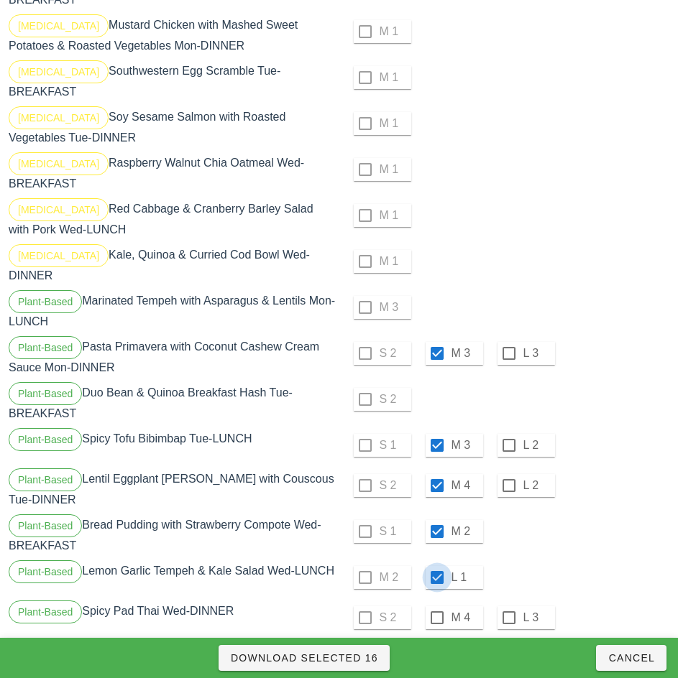
click at [436, 606] on div at bounding box center [437, 618] width 24 height 24
checkbox input "true"
click at [364, 662] on span "Download Selected 17" at bounding box center [304, 658] width 148 height 11
checkbox input "false"
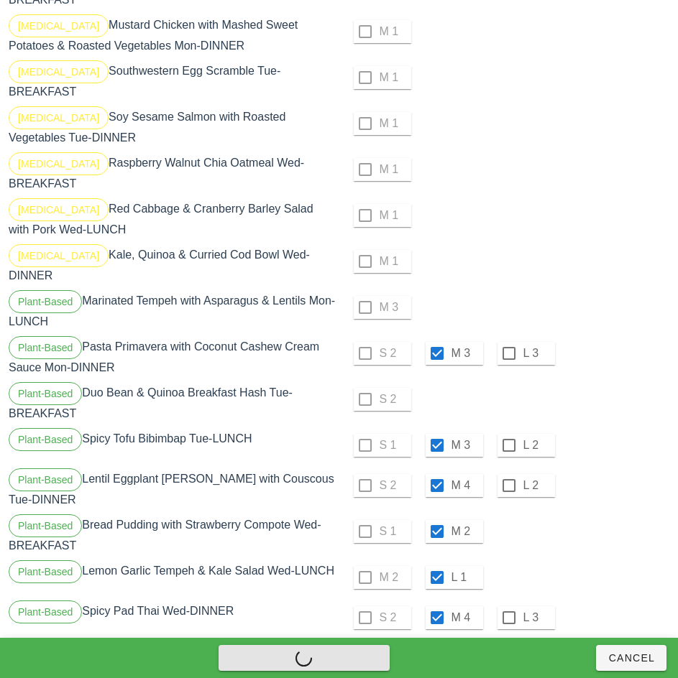
checkbox input "false"
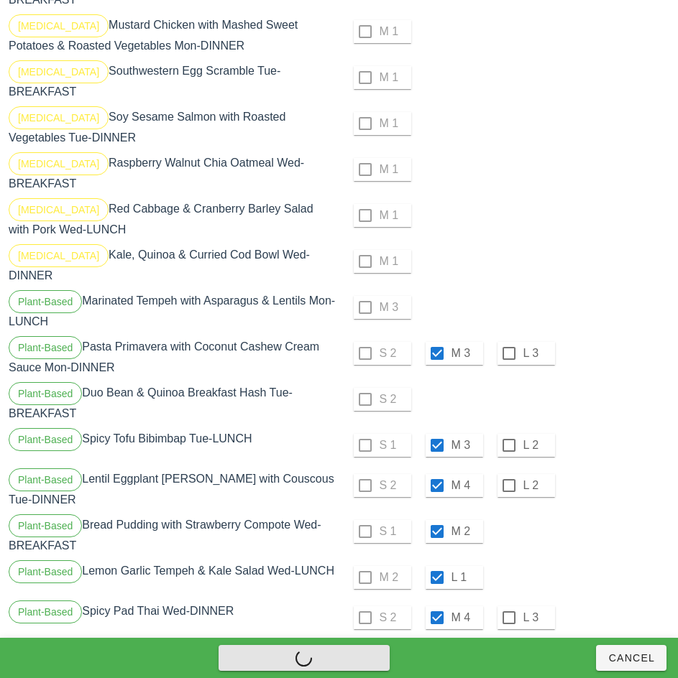
checkbox input "false"
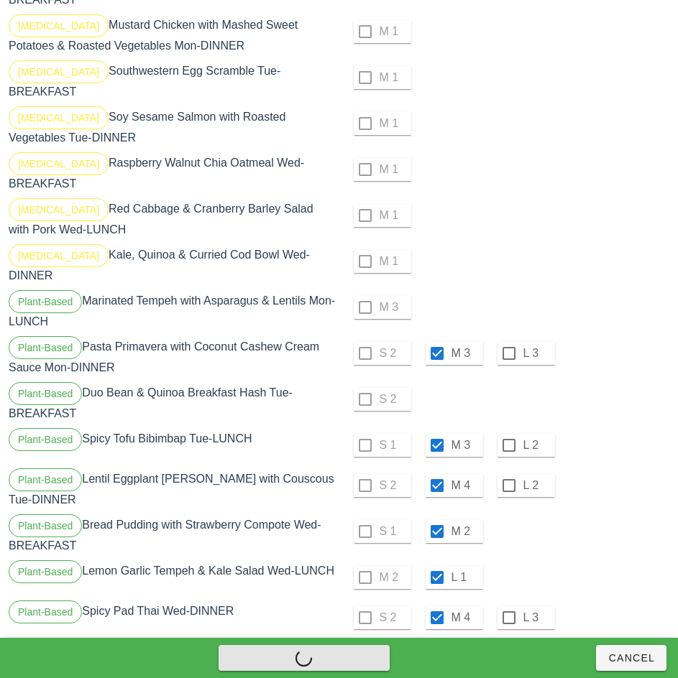
checkbox input "false"
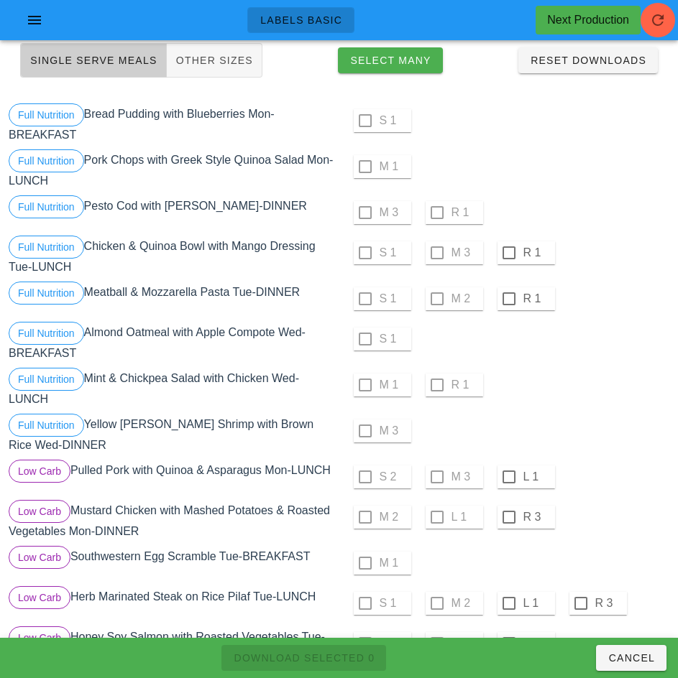
scroll to position [0, 0]
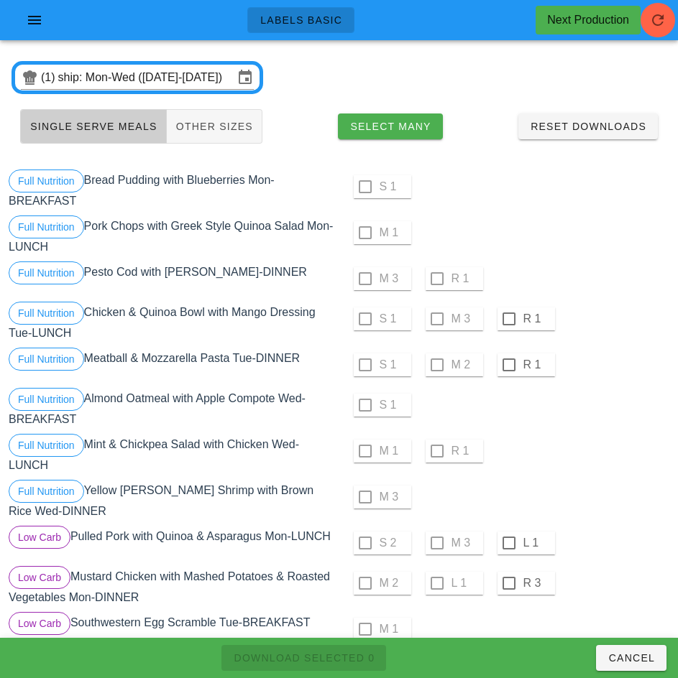
click at [508, 319] on div at bounding box center [509, 319] width 24 height 24
checkbox input "true"
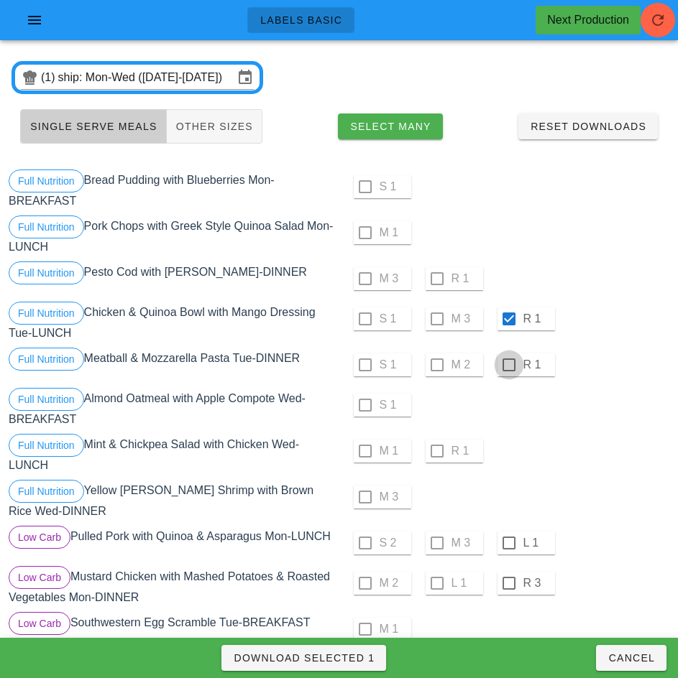
click at [508, 365] on div at bounding box center [509, 365] width 24 height 24
checkbox input "true"
click at [508, 543] on div at bounding box center [509, 543] width 24 height 24
checkbox input "true"
click at [508, 584] on div at bounding box center [509, 583] width 24 height 24
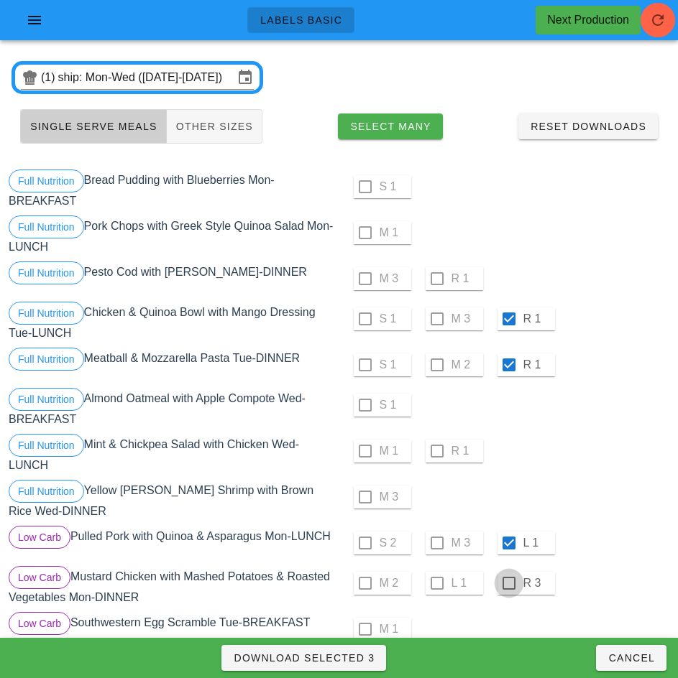
checkbox input "true"
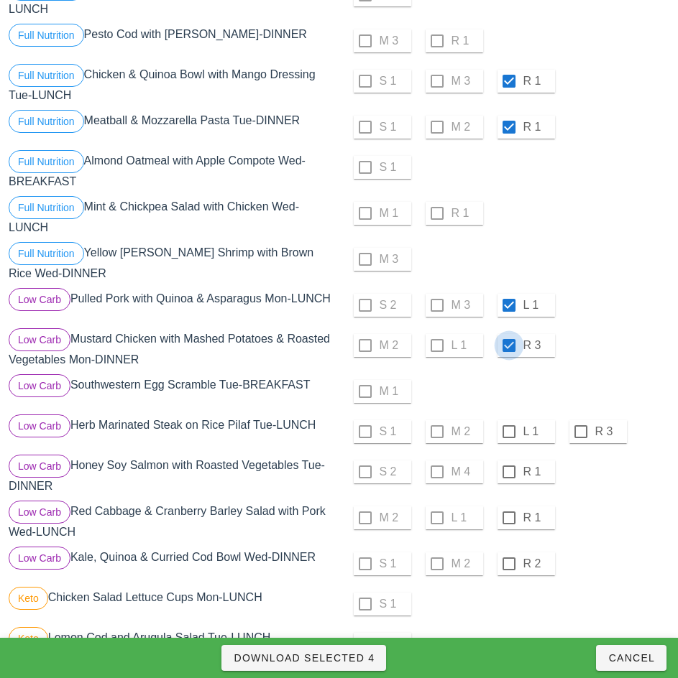
scroll to position [305, 0]
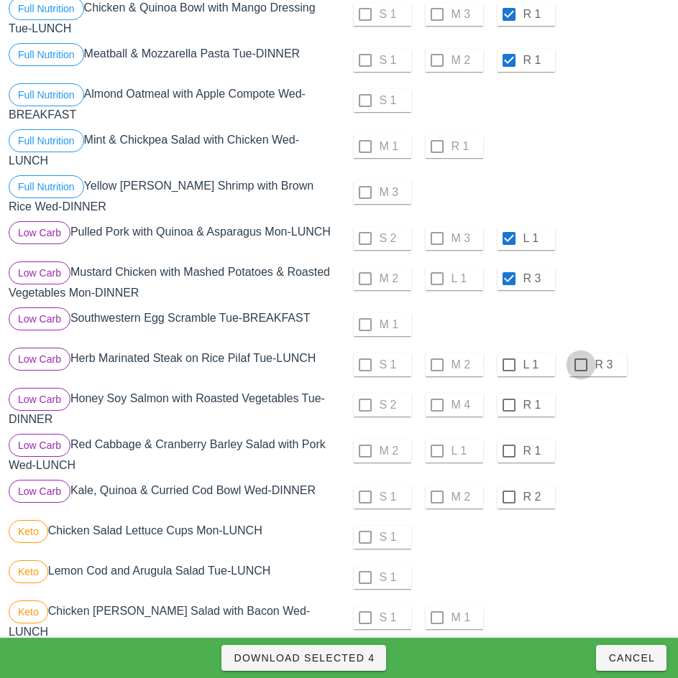
click at [580, 365] on div at bounding box center [581, 365] width 24 height 24
click at [591, 376] on div "R 3" at bounding box center [597, 365] width 57 height 23
click at [580, 365] on div at bounding box center [581, 365] width 24 height 24
checkbox input "false"
click at [508, 365] on div at bounding box center [509, 365] width 24 height 24
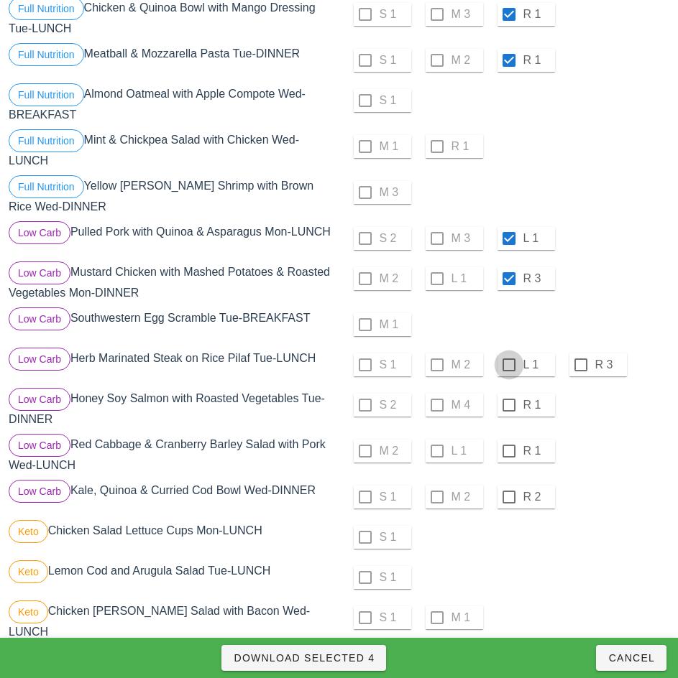
checkbox input "true"
click at [508, 405] on div at bounding box center [509, 405] width 24 height 24
checkbox input "true"
click at [508, 451] on div at bounding box center [509, 451] width 24 height 24
checkbox input "true"
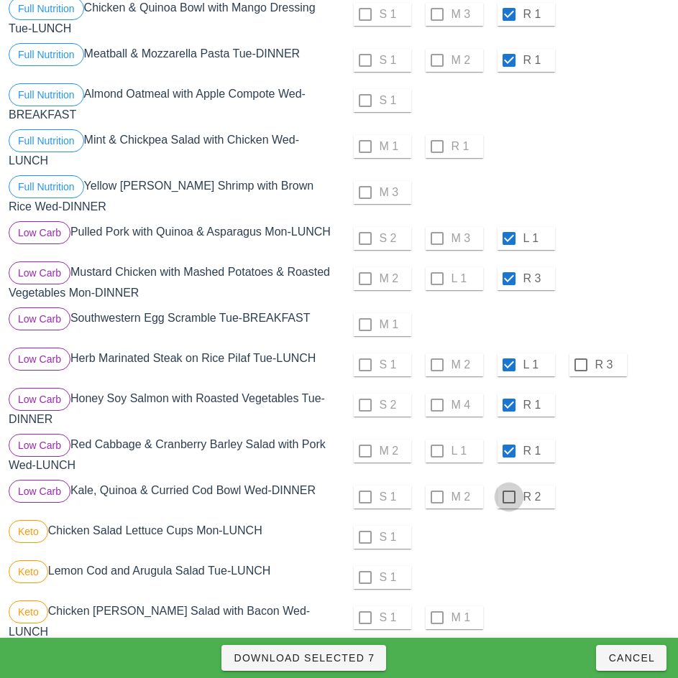
click at [508, 497] on div at bounding box center [509, 497] width 24 height 24
checkbox input "true"
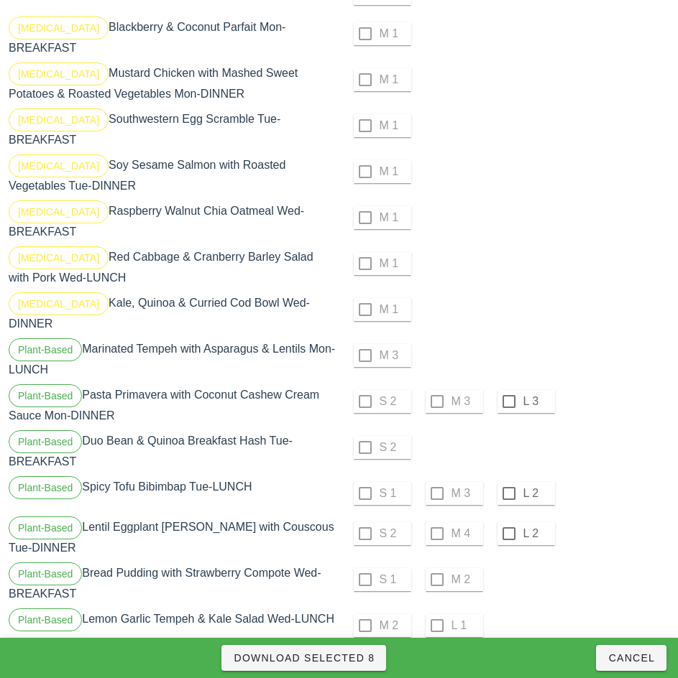
scroll to position [1023, 0]
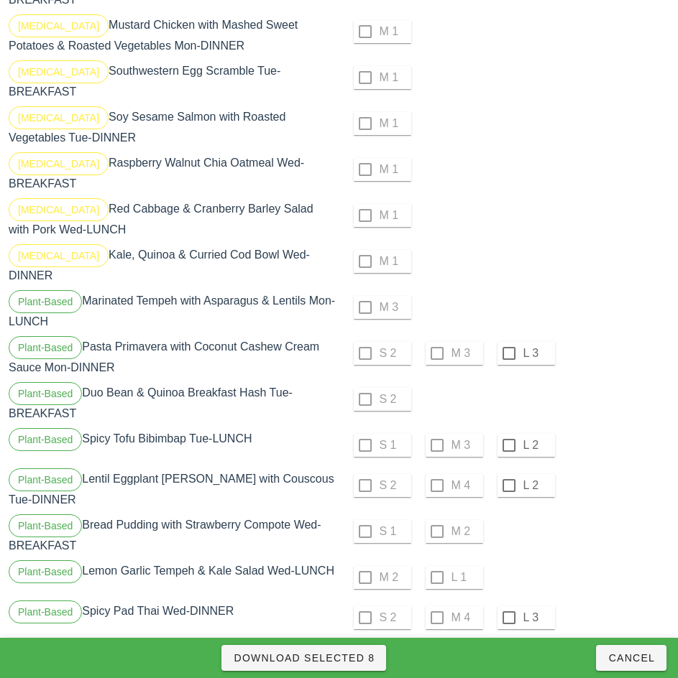
click at [508, 341] on div at bounding box center [509, 353] width 24 height 24
checkbox input "true"
click at [507, 433] on div at bounding box center [509, 445] width 24 height 24
checkbox input "true"
click at [508, 474] on div at bounding box center [509, 486] width 24 height 24
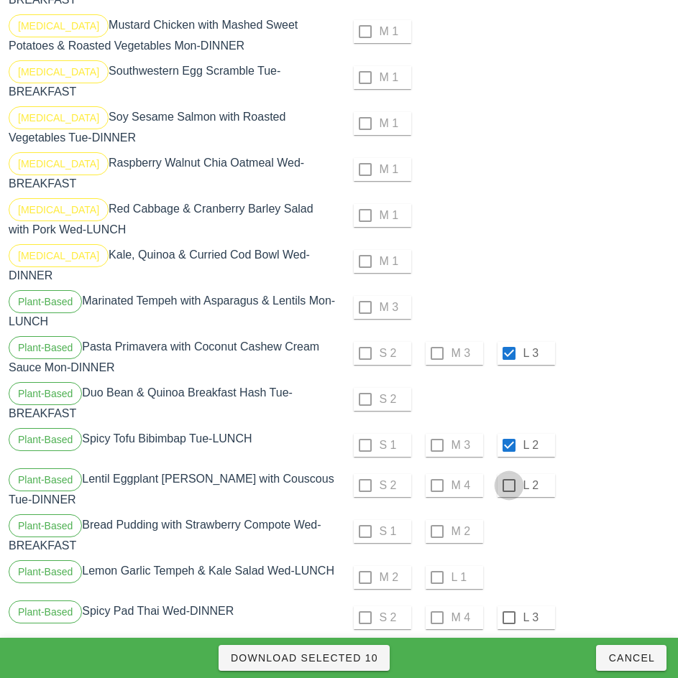
checkbox input "true"
click at [508, 606] on div at bounding box center [509, 618] width 24 height 24
checkbox input "true"
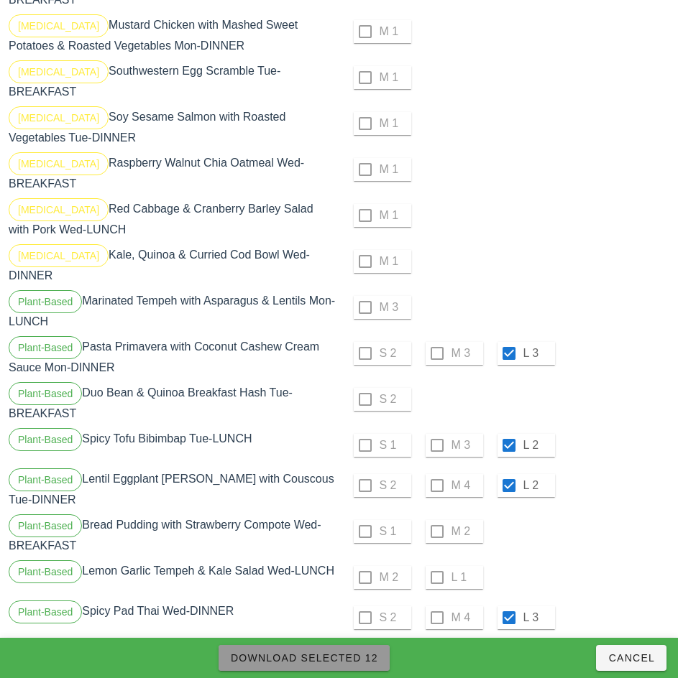
click at [349, 658] on span "Download Selected 12" at bounding box center [304, 658] width 148 height 11
checkbox input "false"
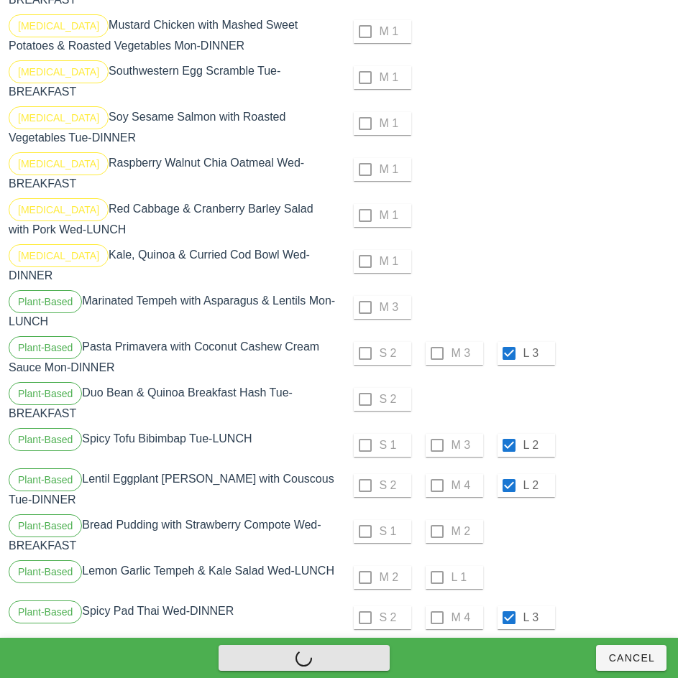
checkbox input "false"
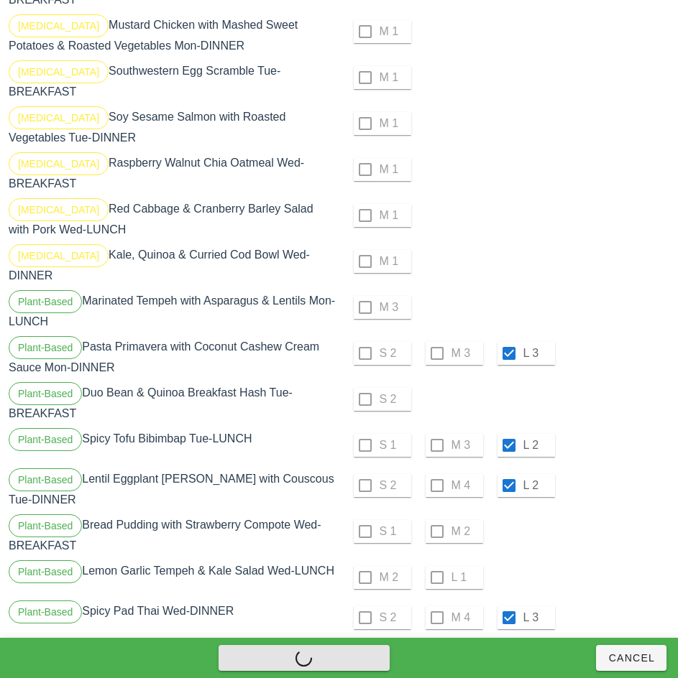
checkbox input "false"
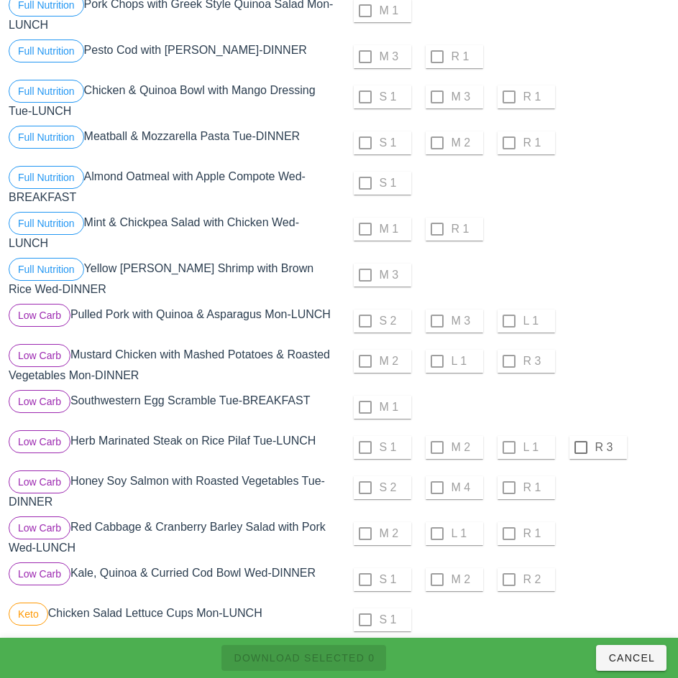
scroll to position [225, 0]
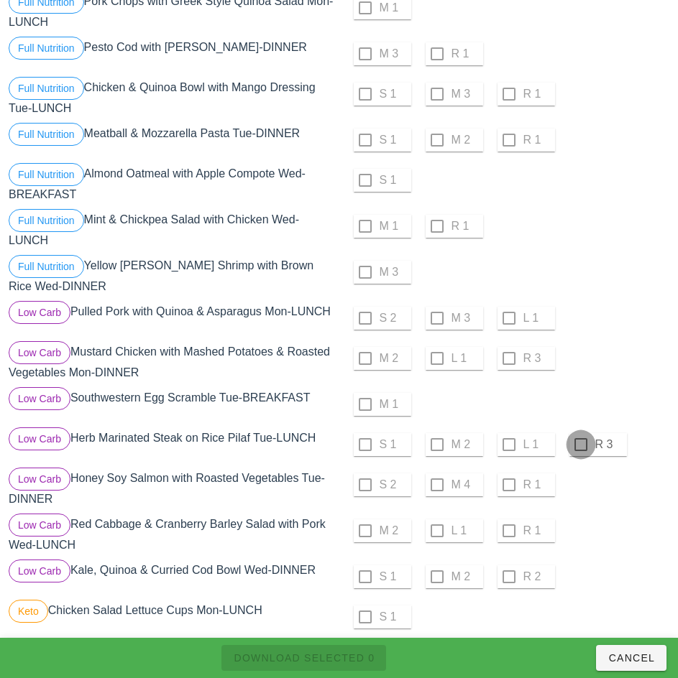
click at [578, 446] on div at bounding box center [581, 445] width 24 height 24
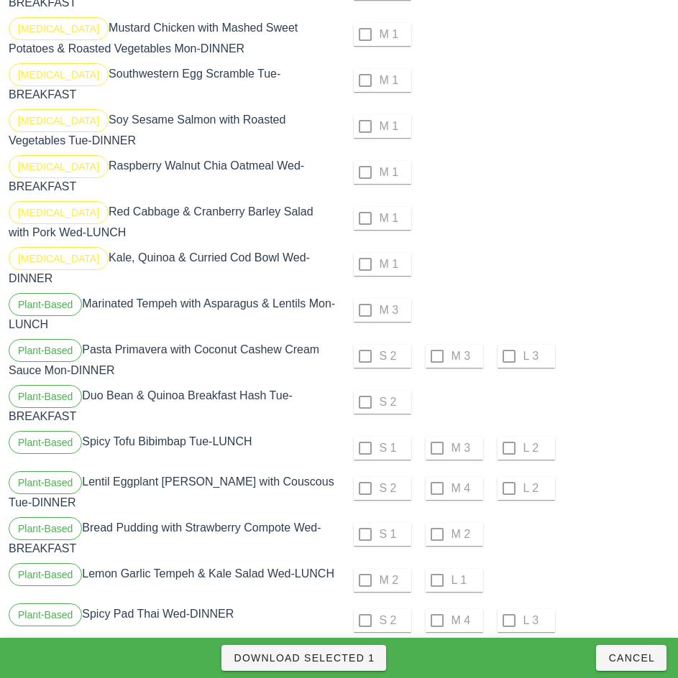
scroll to position [1023, 0]
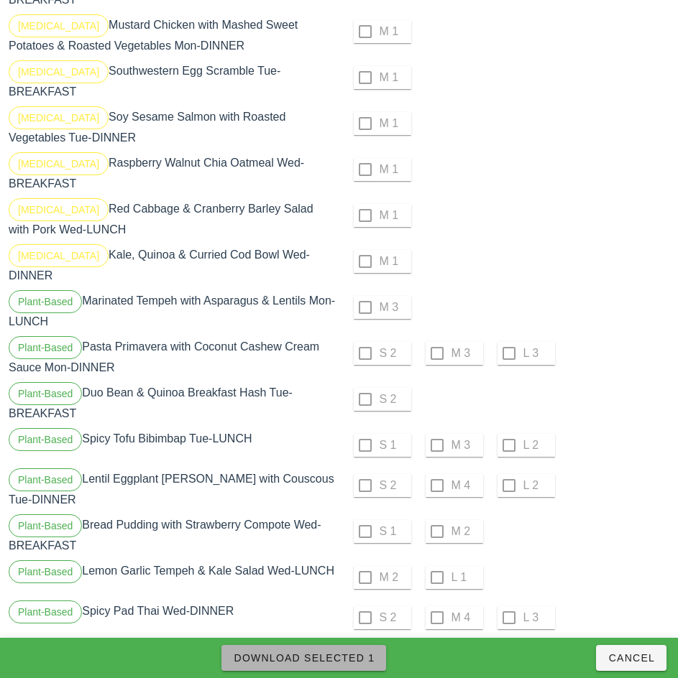
click at [349, 659] on span "Download Selected 1" at bounding box center [304, 658] width 142 height 11
checkbox input "false"
